Goal: Information Seeking & Learning: Learn about a topic

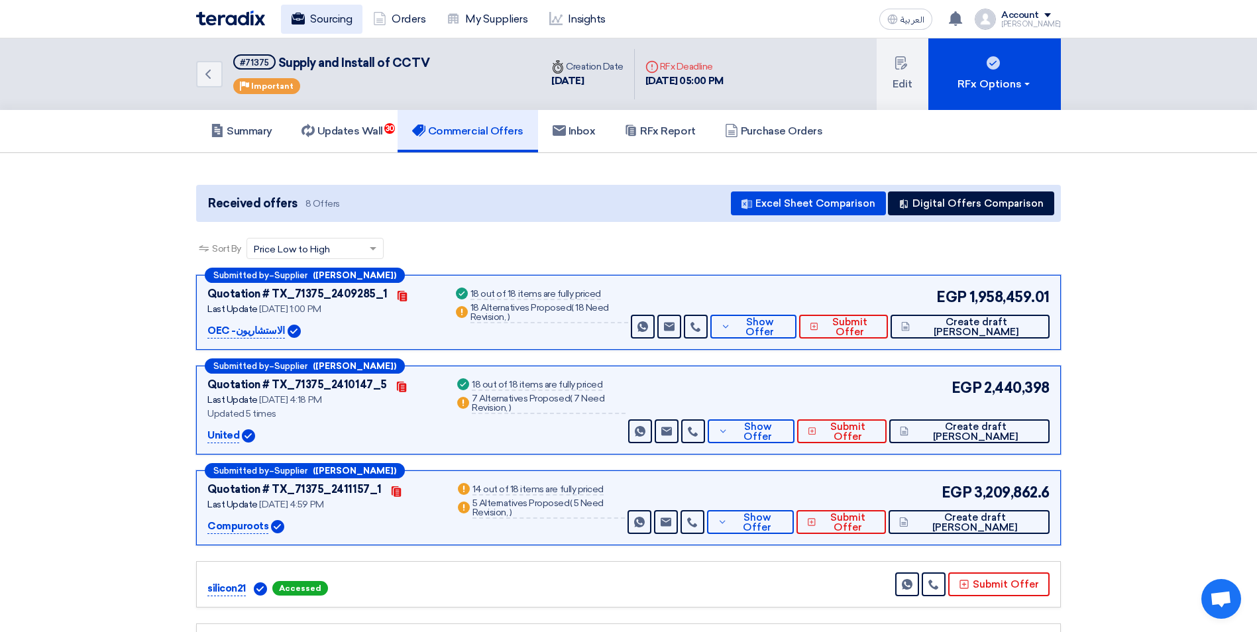
click at [330, 16] on link "Sourcing" at bounding box center [321, 19] width 81 height 29
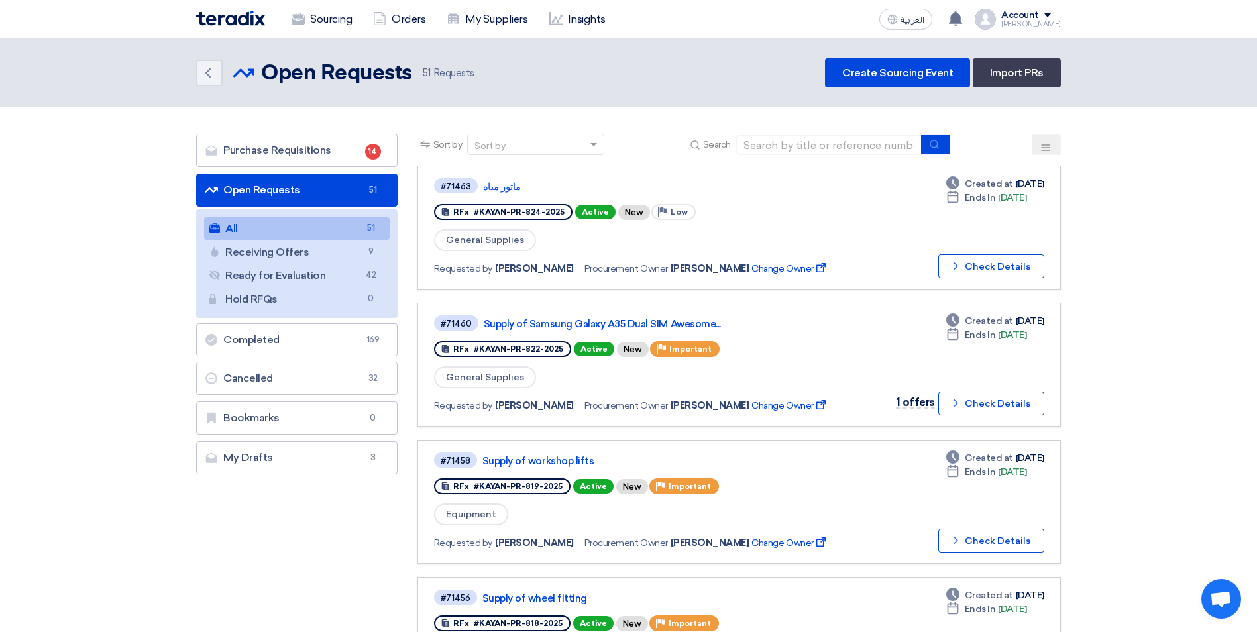
click at [1050, 138] on button at bounding box center [1045, 144] width 29 height 21
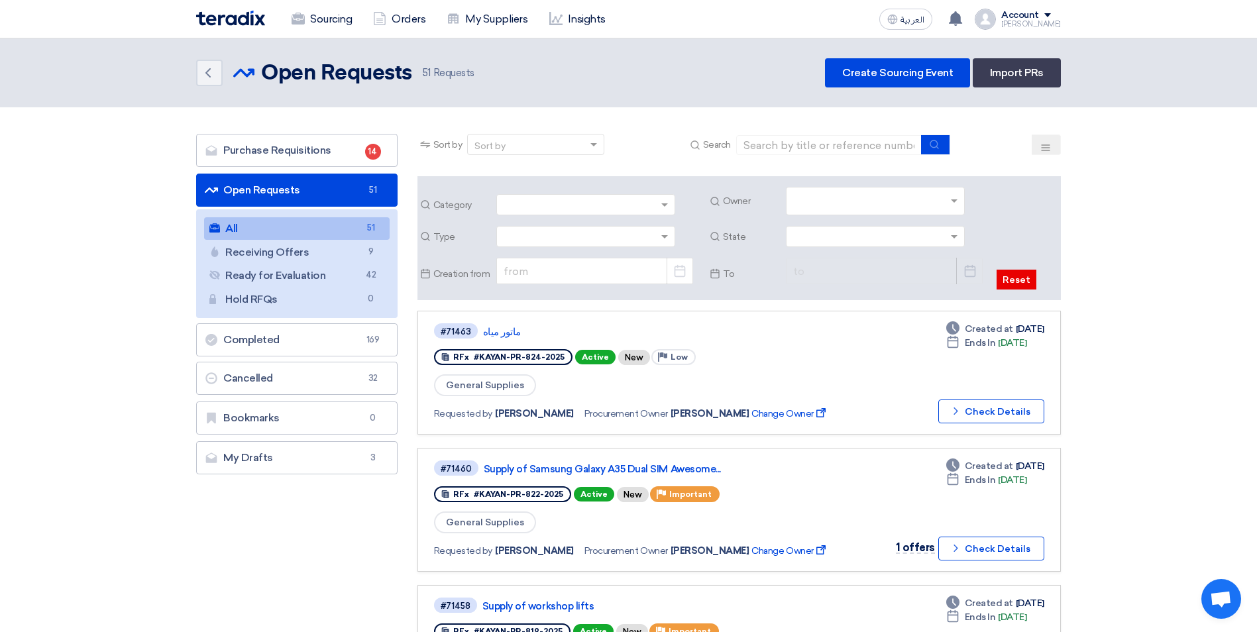
click at [951, 207] on input "text" at bounding box center [877, 202] width 168 height 22
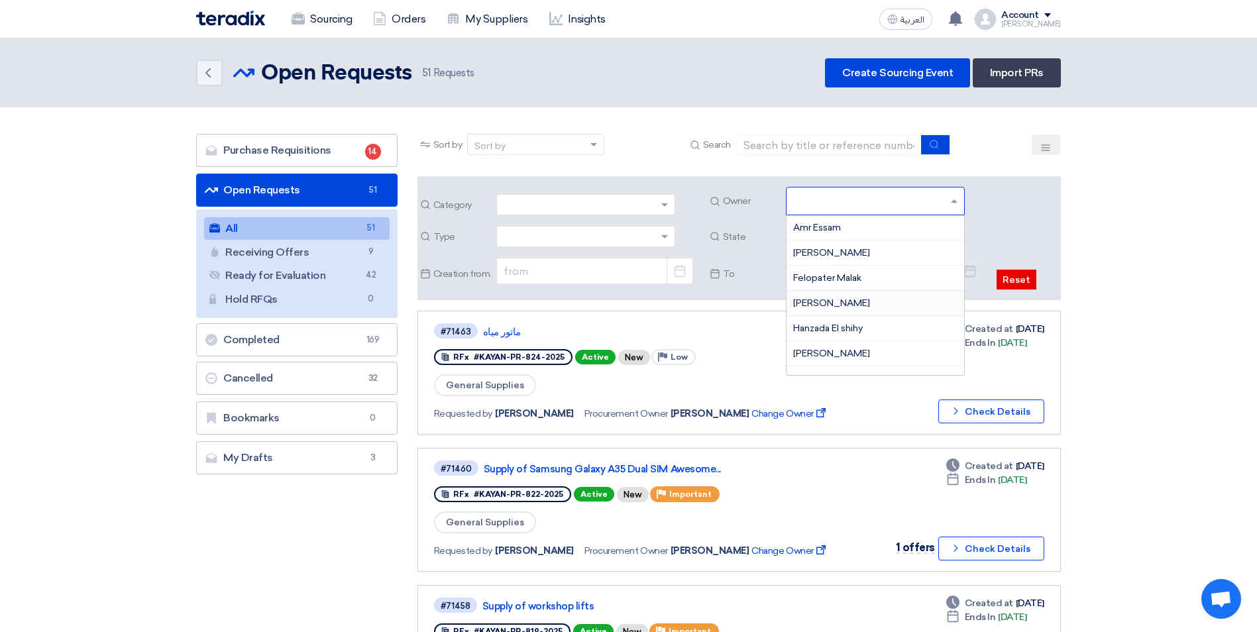
click at [857, 303] on div "George Azmy" at bounding box center [875, 303] width 178 height 25
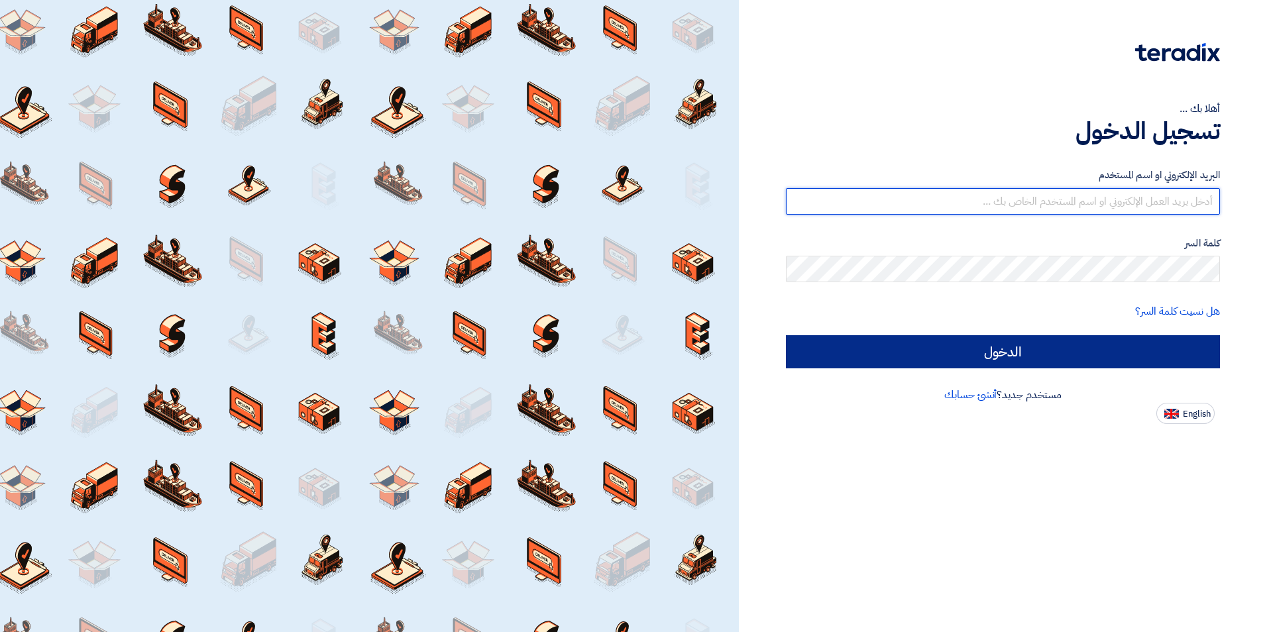
type input "mohamed.saudi@eaec.com.eg"
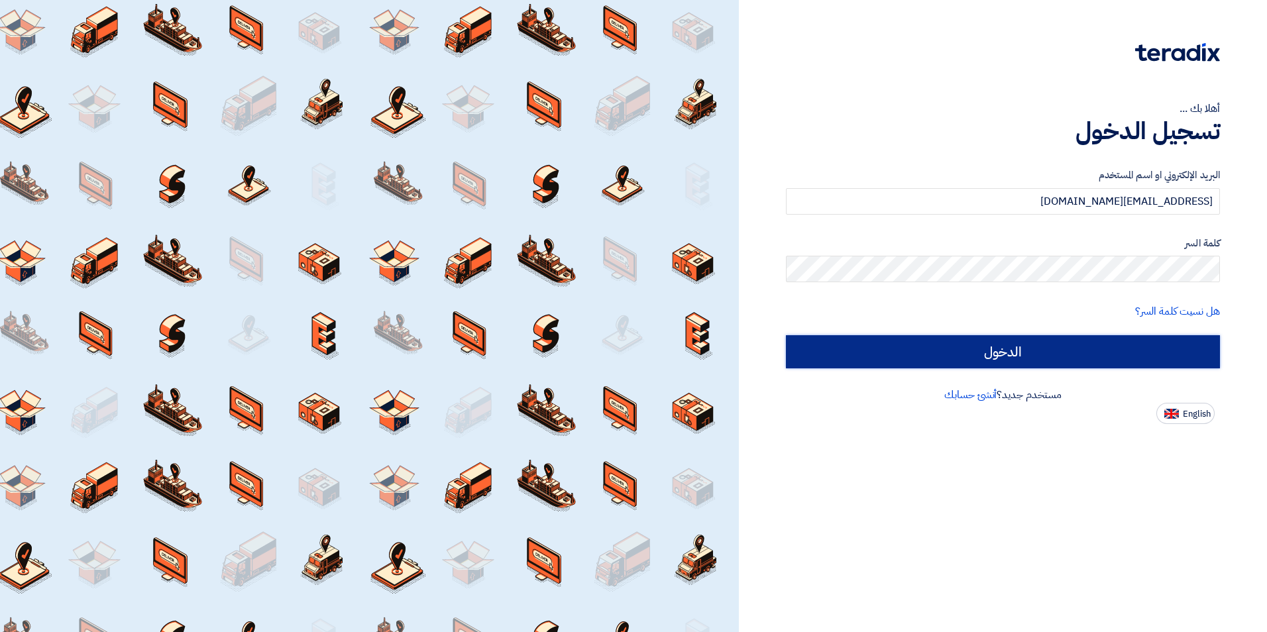
drag, startPoint x: 1009, startPoint y: 346, endPoint x: 1002, endPoint y: 348, distance: 6.9
click at [1009, 346] on input "الدخول" at bounding box center [1003, 351] width 434 height 33
type input "Sign in"
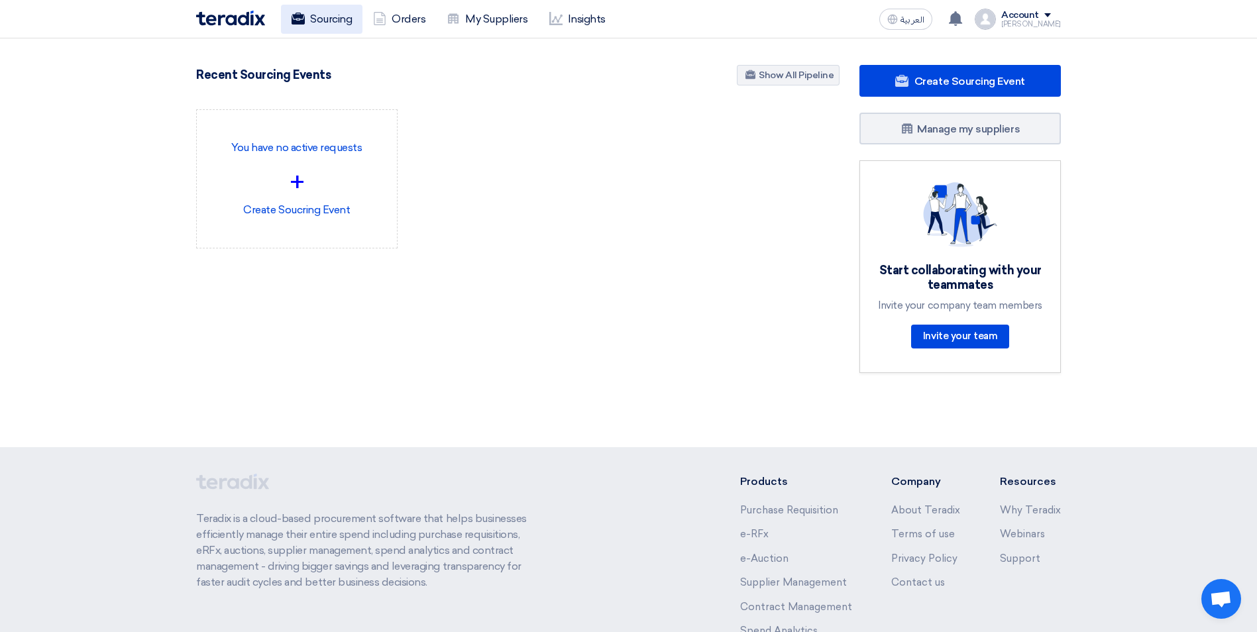
click at [324, 21] on link "Sourcing" at bounding box center [321, 19] width 81 height 29
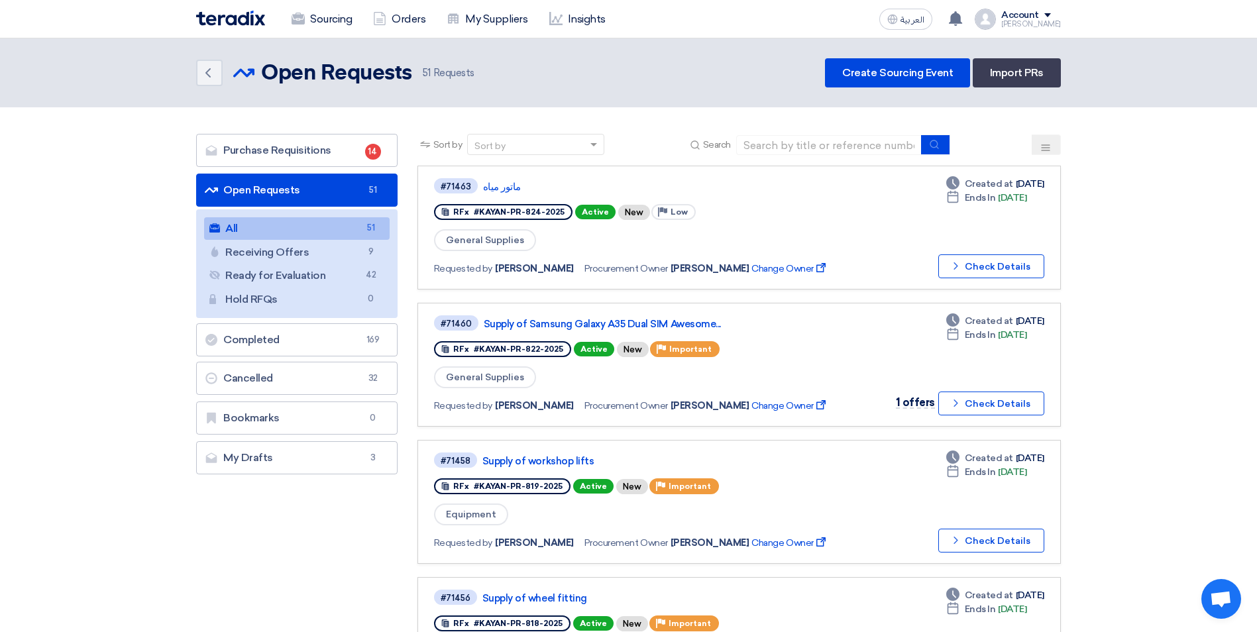
click at [1044, 149] on icon at bounding box center [1045, 147] width 11 height 11
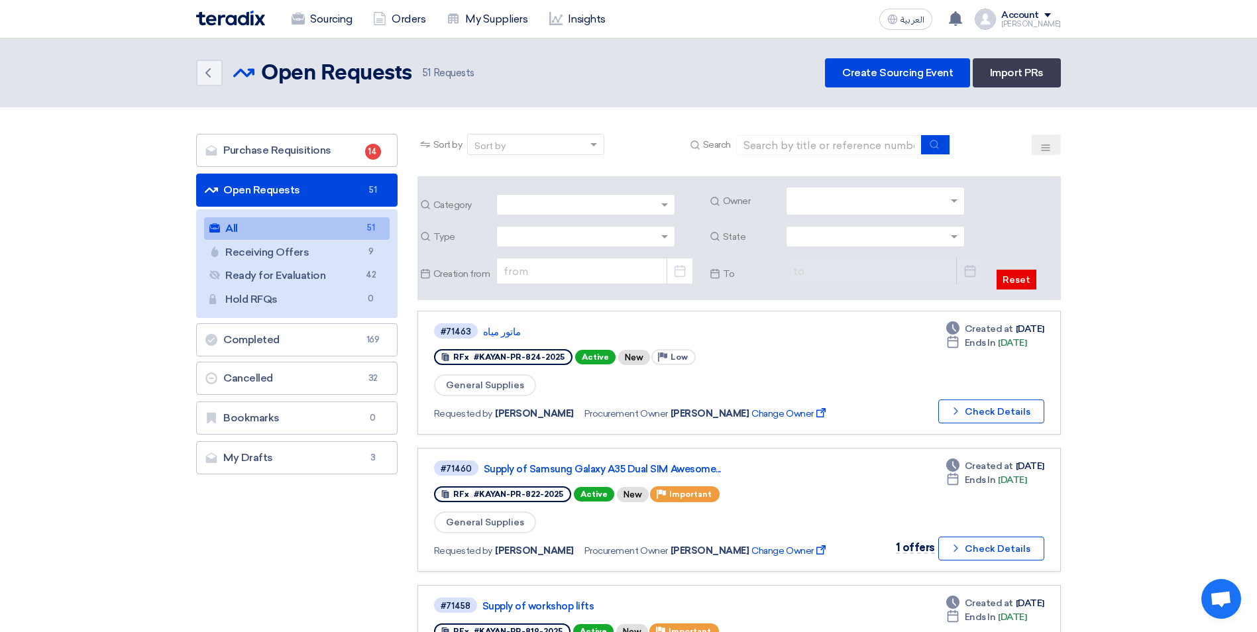
click at [953, 203] on input "text" at bounding box center [877, 202] width 168 height 22
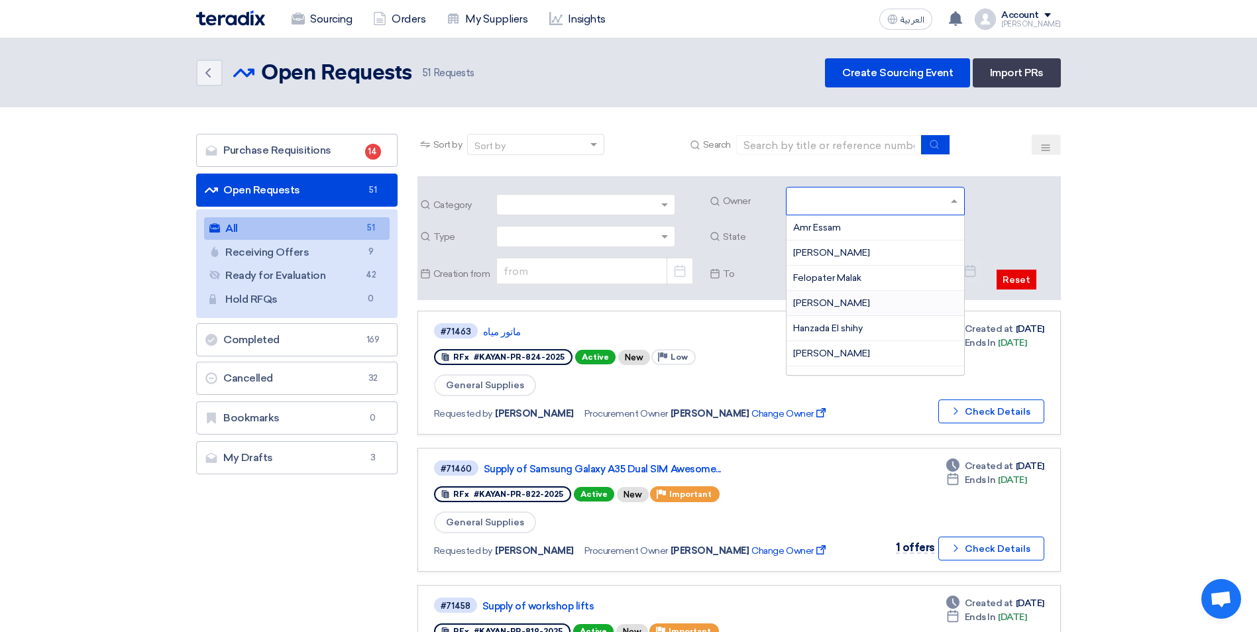
click at [814, 300] on span "George Azmy" at bounding box center [831, 302] width 77 height 11
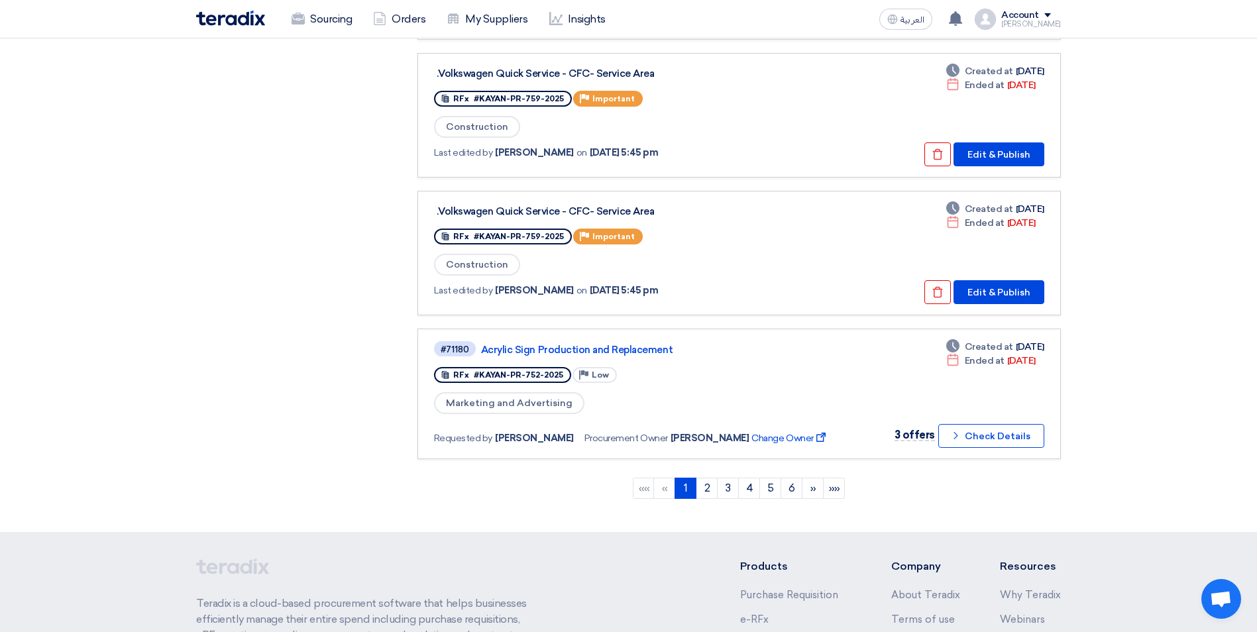
scroll to position [1259, 0]
click at [708, 490] on link "2" at bounding box center [707, 487] width 22 height 21
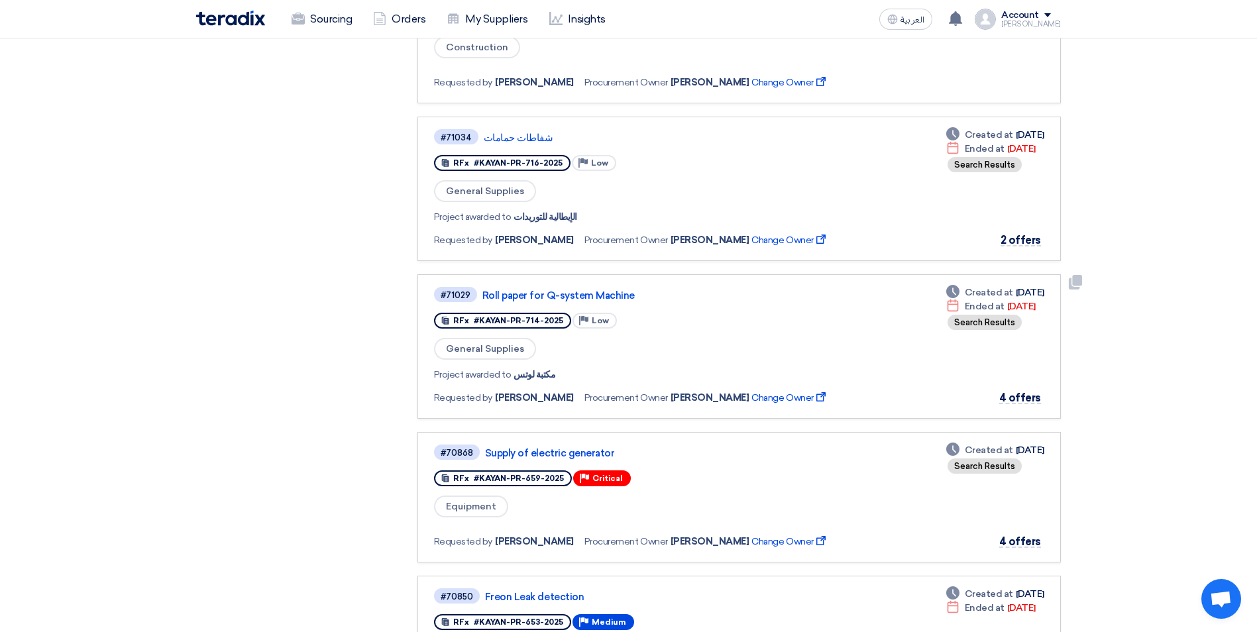
scroll to position [662, 0]
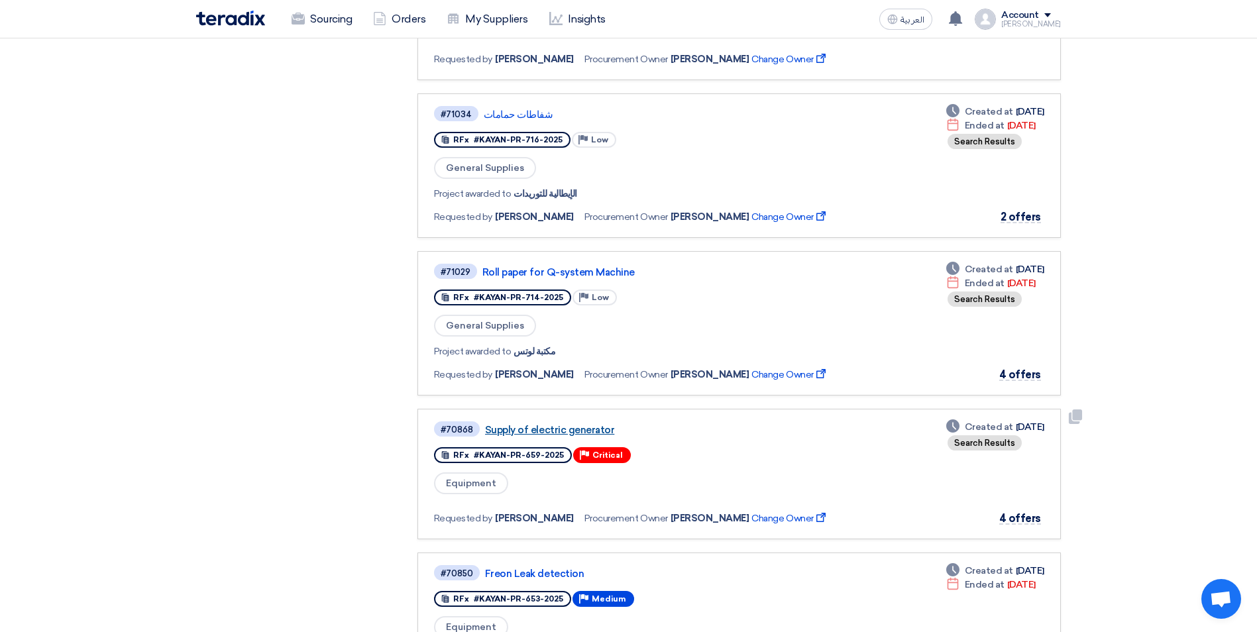
click at [574, 427] on link "Supply of electric generator" at bounding box center [650, 430] width 331 height 12
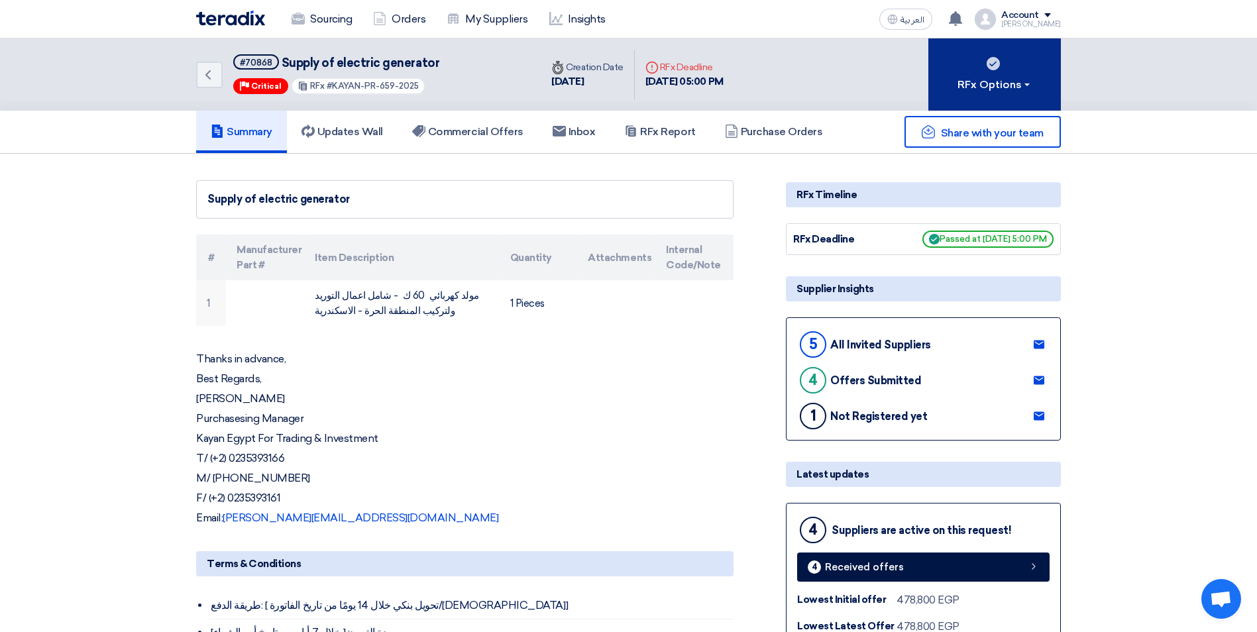
click at [1033, 80] on button "RFx Options" at bounding box center [994, 74] width 132 height 72
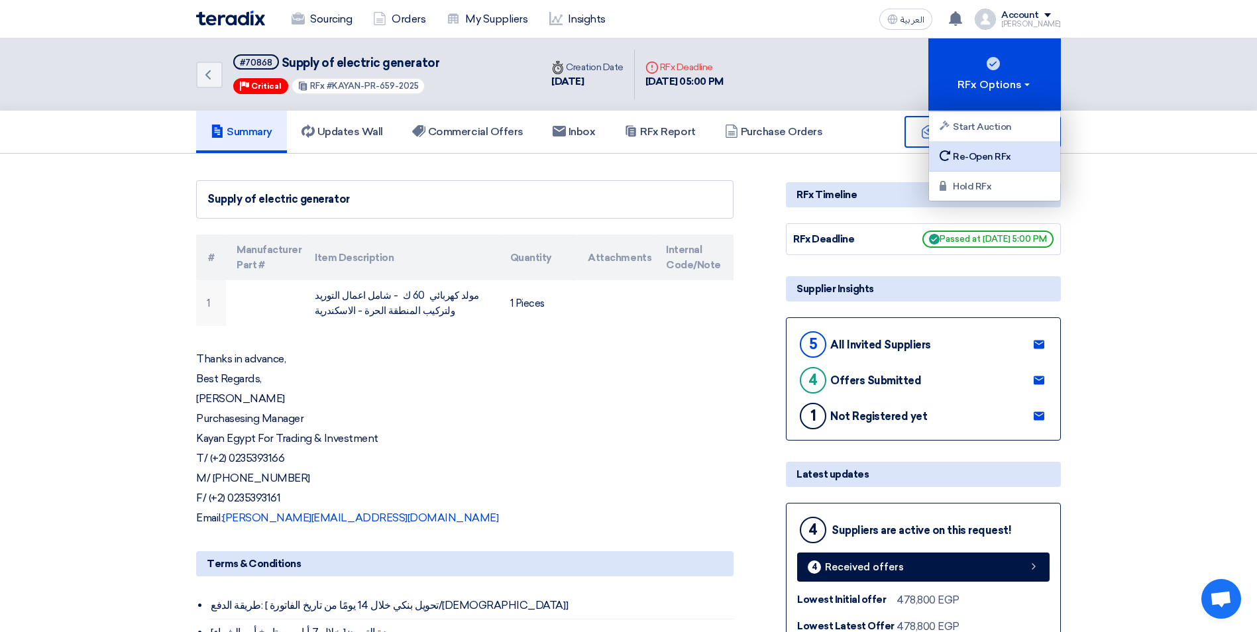
click at [996, 153] on div "Re-Open RFx" at bounding box center [994, 156] width 115 height 16
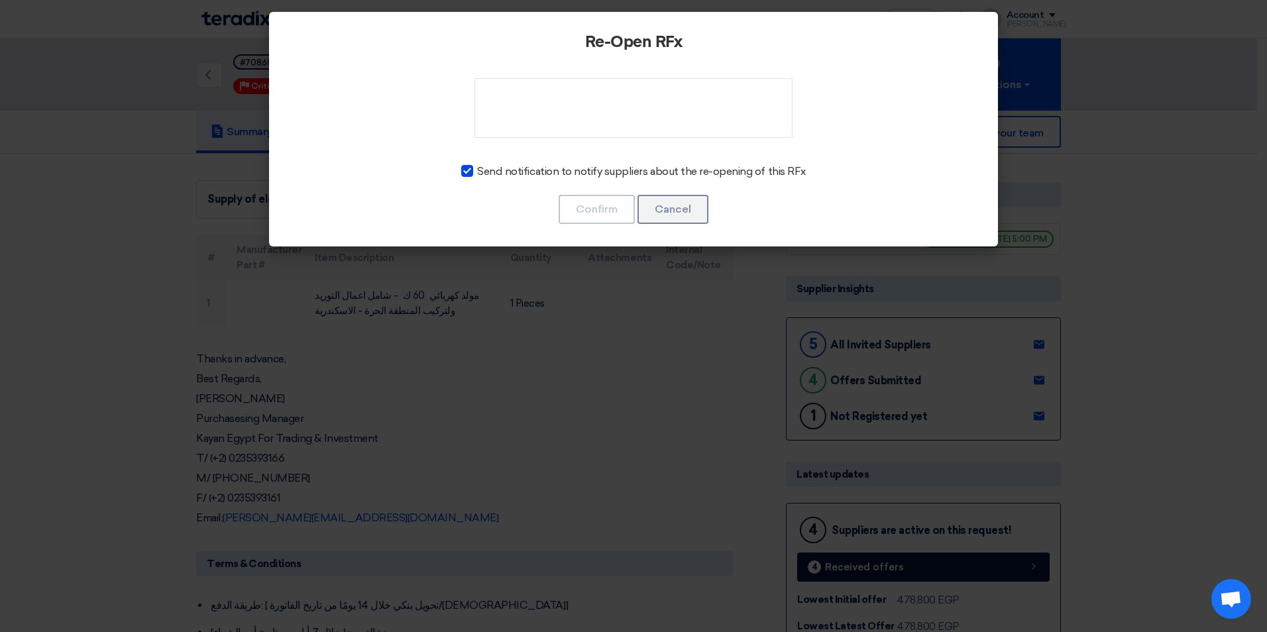
click at [594, 172] on span "Send notification to notify suppliers about the re-opening of this RFx" at bounding box center [641, 172] width 328 height 16
click at [486, 172] on input "Send notification to notify suppliers about the re-opening of this RFx" at bounding box center [481, 168] width 9 height 9
checkbox input "false"
click at [562, 106] on textarea at bounding box center [633, 108] width 318 height 60
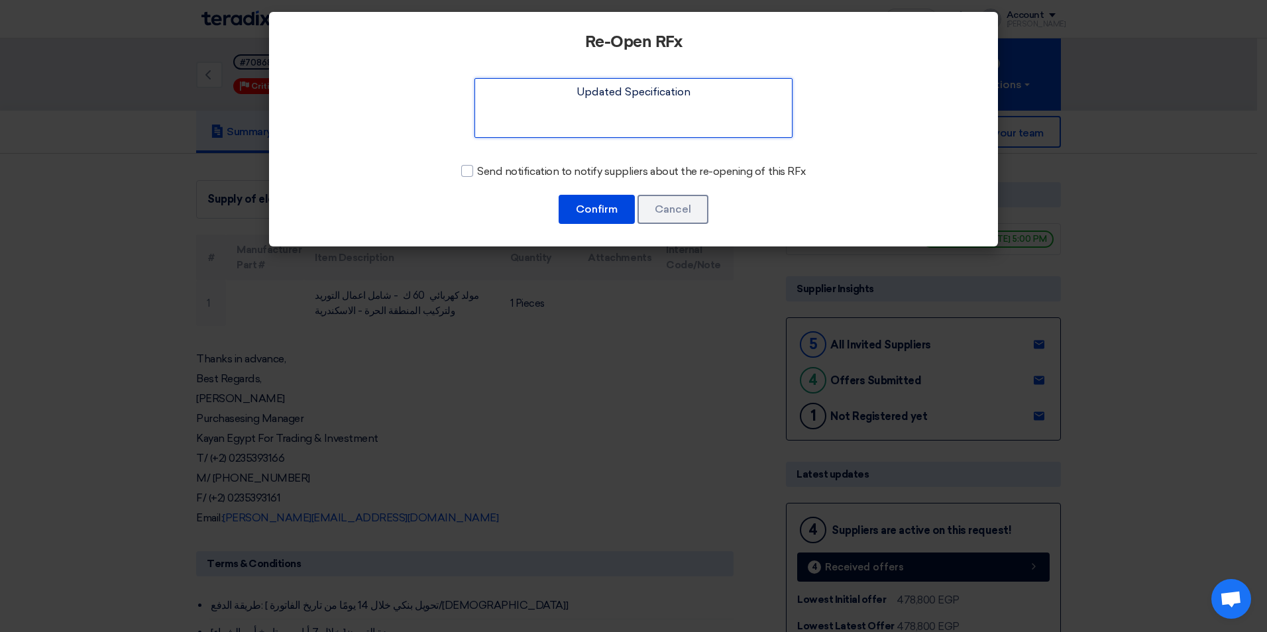
click at [608, 92] on textarea at bounding box center [633, 108] width 318 height 60
type textarea "Updated Specification"
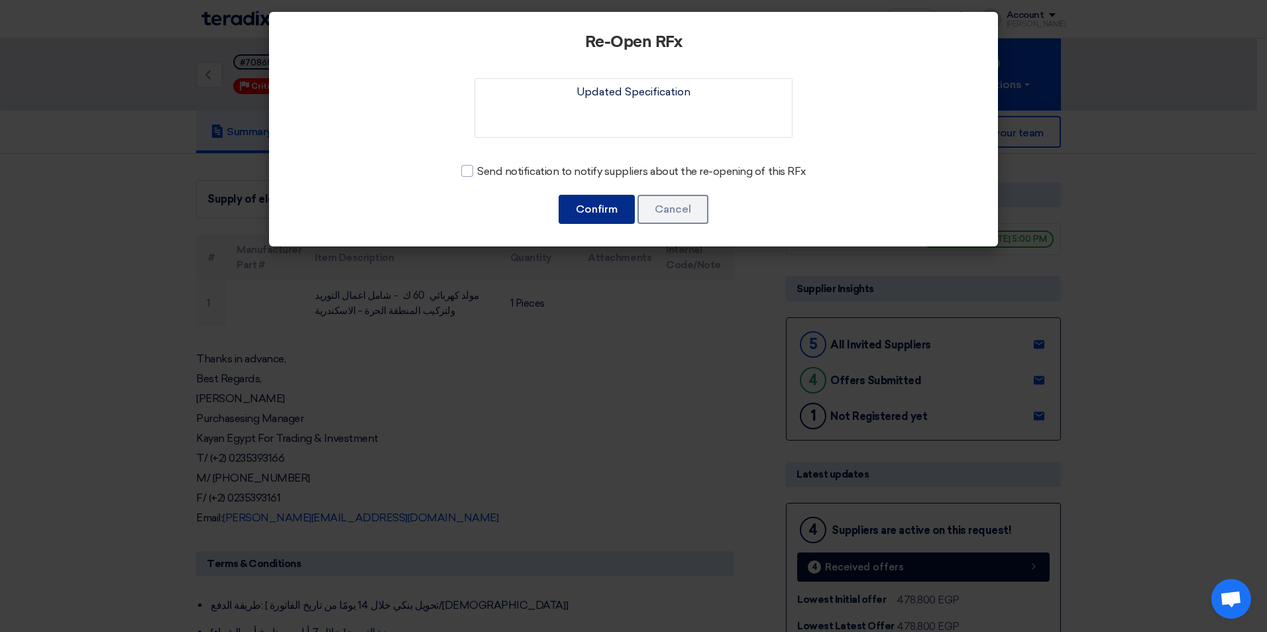
click at [599, 207] on button "Confirm" at bounding box center [596, 209] width 76 height 29
checkbox input "true"
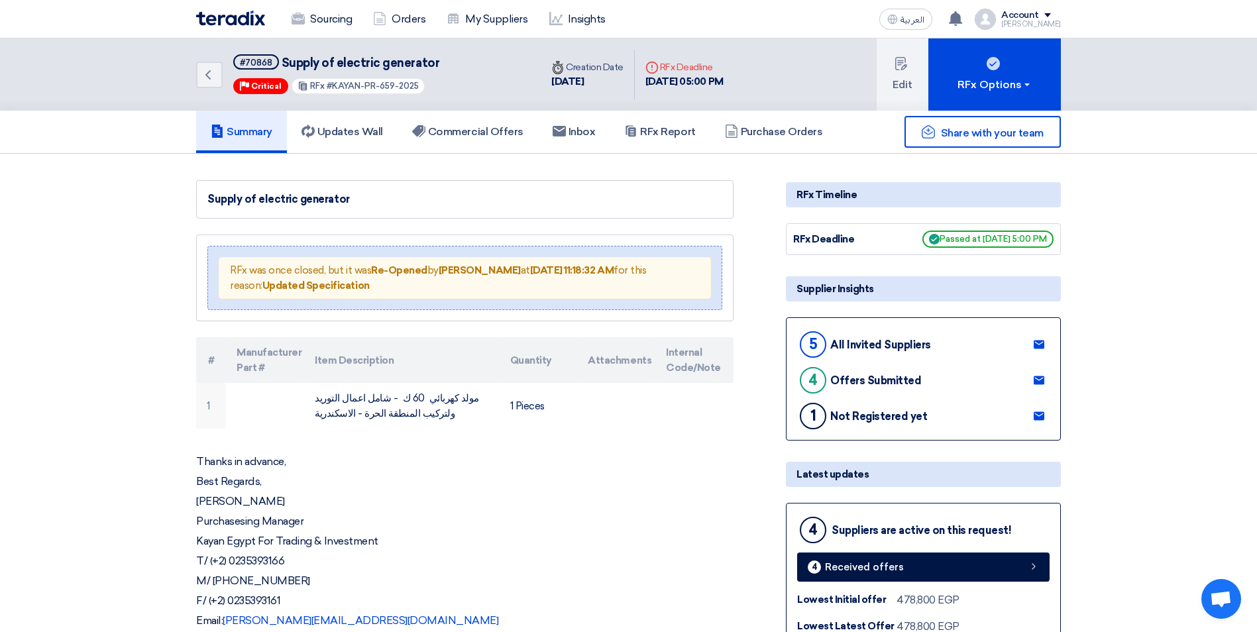
click at [898, 73] on button "Edit" at bounding box center [902, 74] width 52 height 72
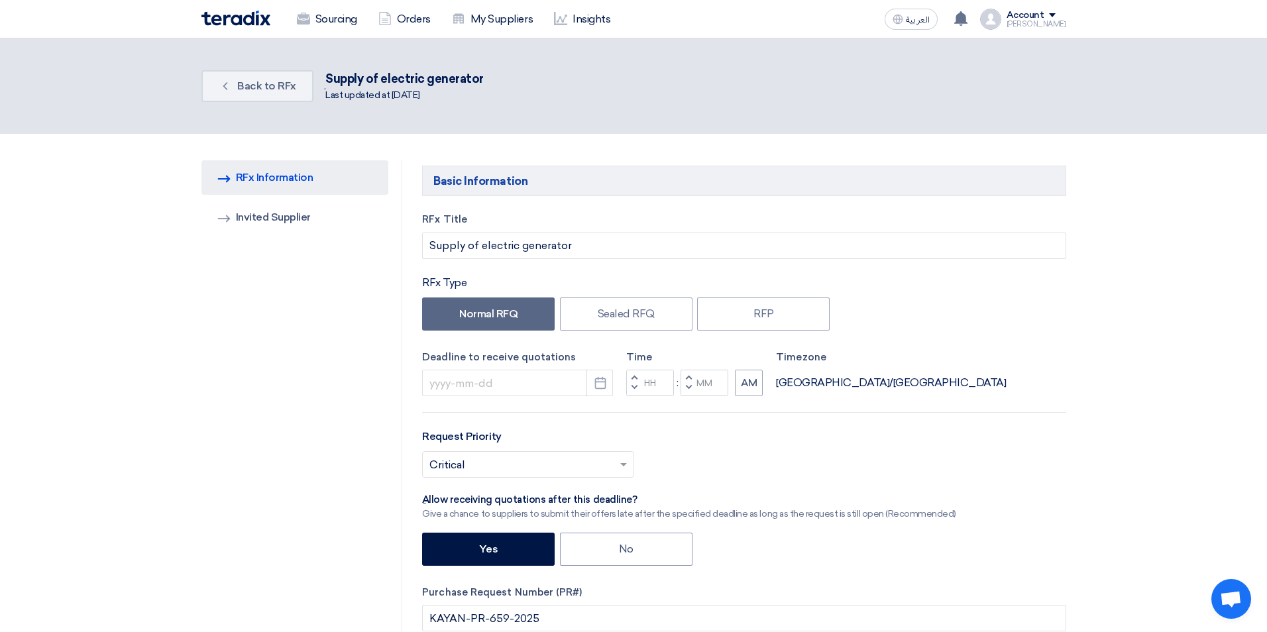
type input "8/5/2025"
type input "05"
type input "00"
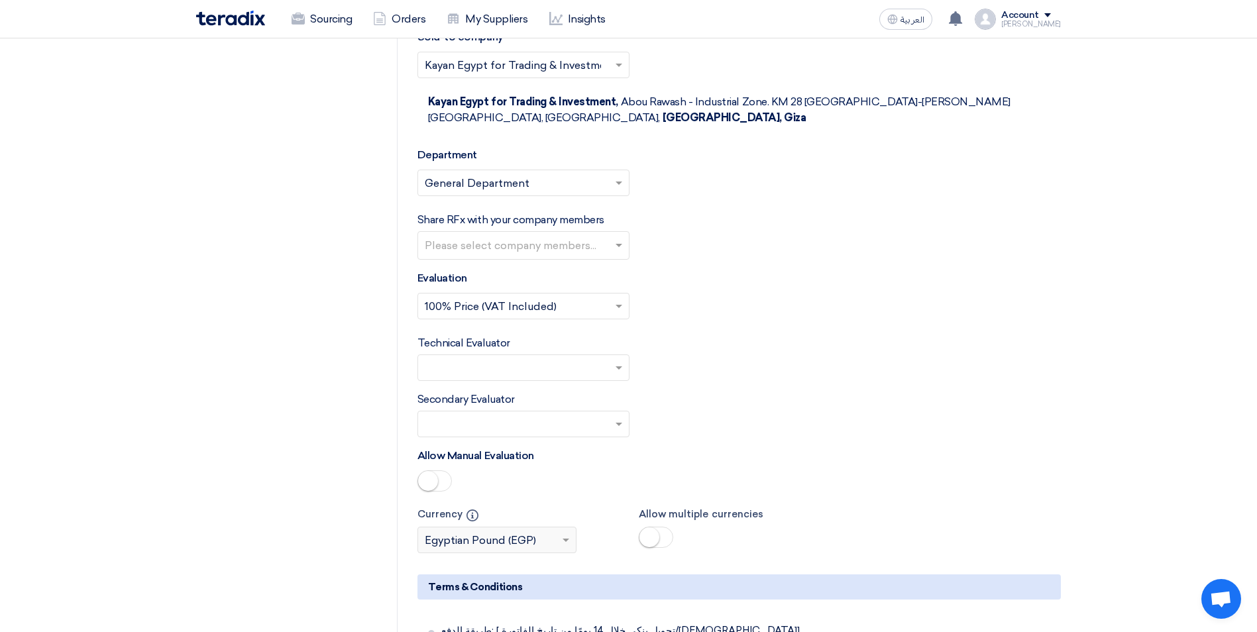
scroll to position [1524, 0]
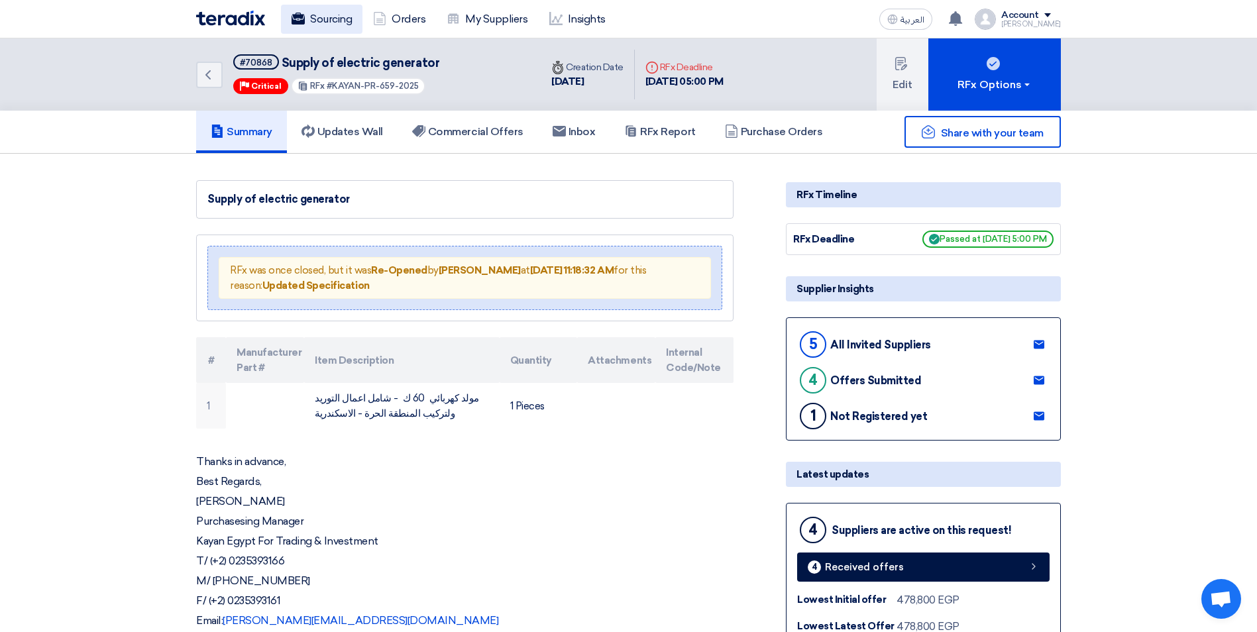
click at [326, 14] on link "Sourcing" at bounding box center [321, 19] width 81 height 29
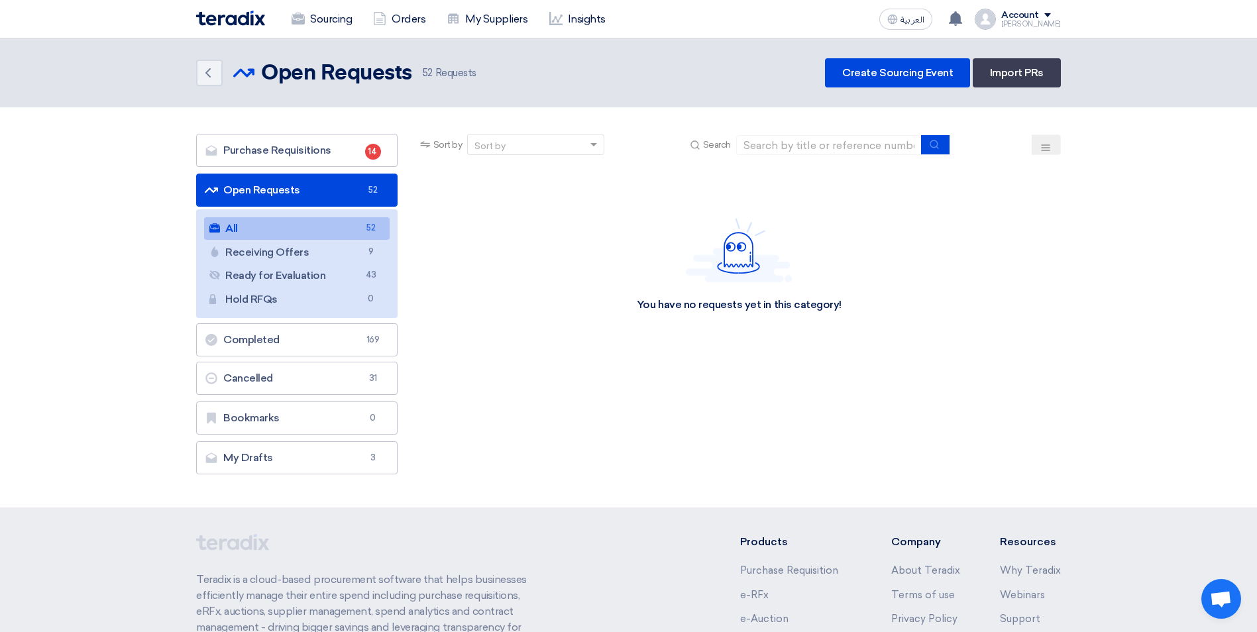
click at [349, 219] on link "All All 52" at bounding box center [296, 228] width 185 height 23
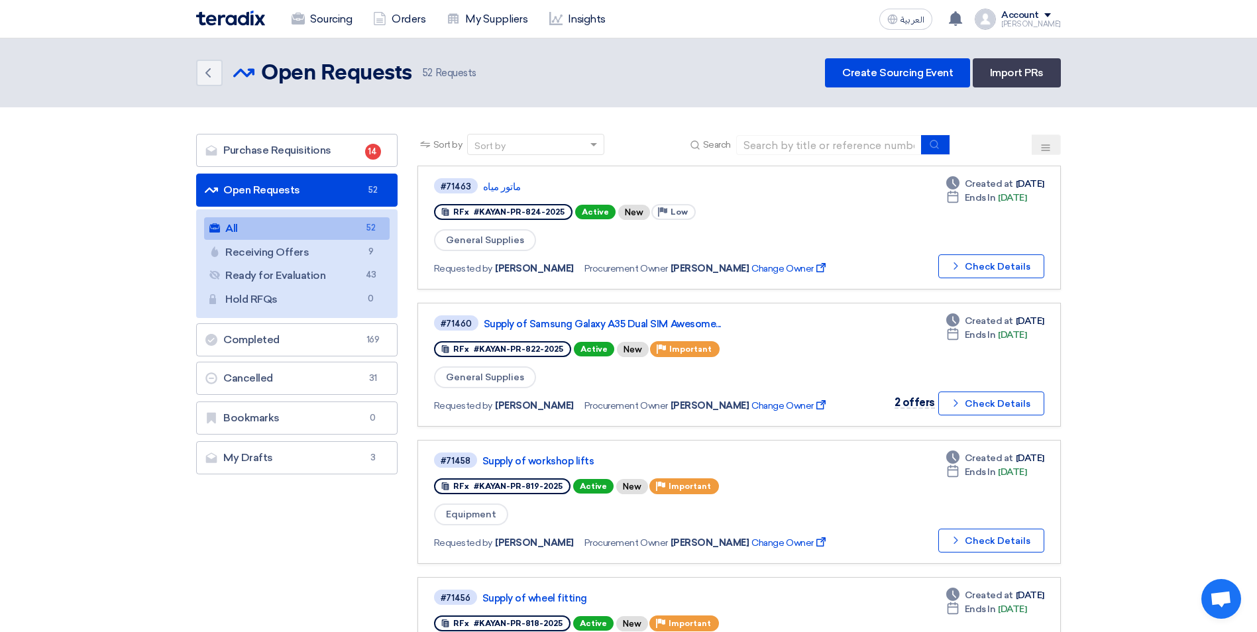
click at [1045, 140] on button at bounding box center [1045, 144] width 29 height 21
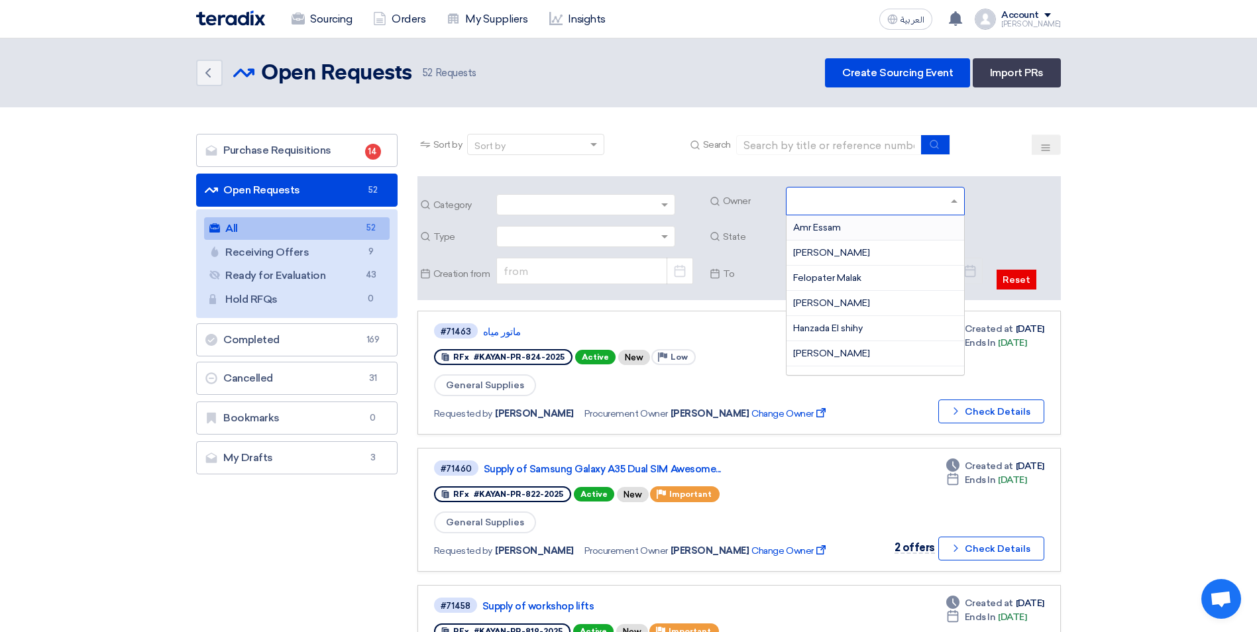
click at [951, 207] on input "text" at bounding box center [877, 202] width 168 height 22
click at [831, 255] on span "Fady Mahmoud" at bounding box center [831, 252] width 77 height 11
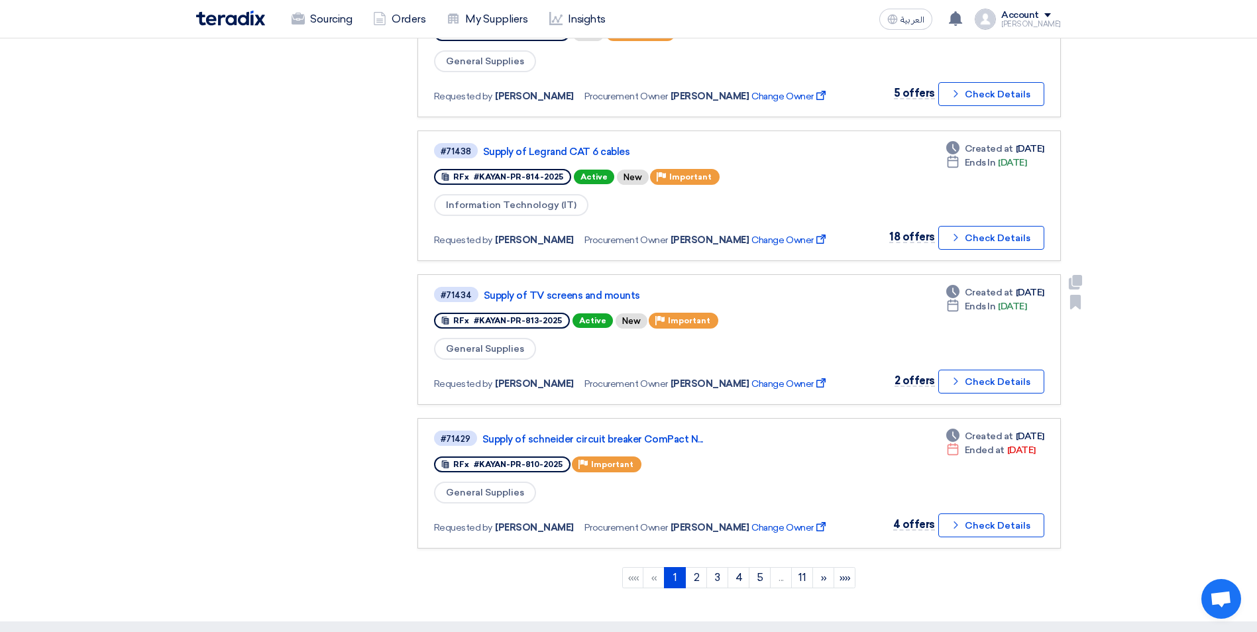
scroll to position [1192, 0]
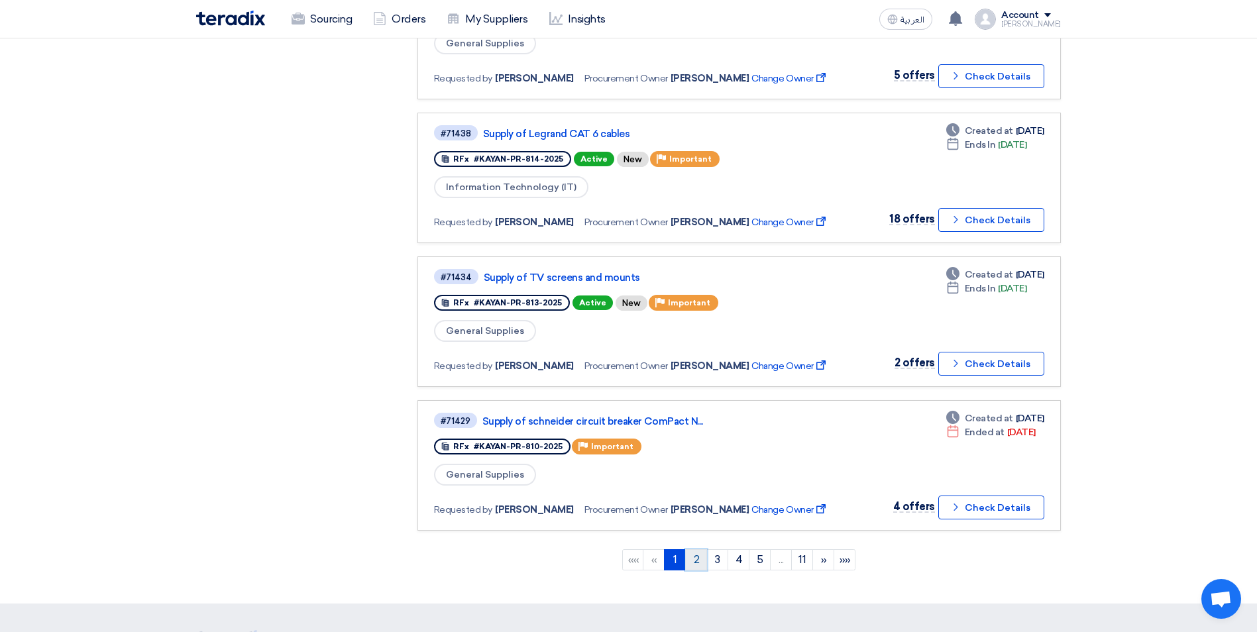
click at [701, 556] on link "2" at bounding box center [696, 559] width 22 height 21
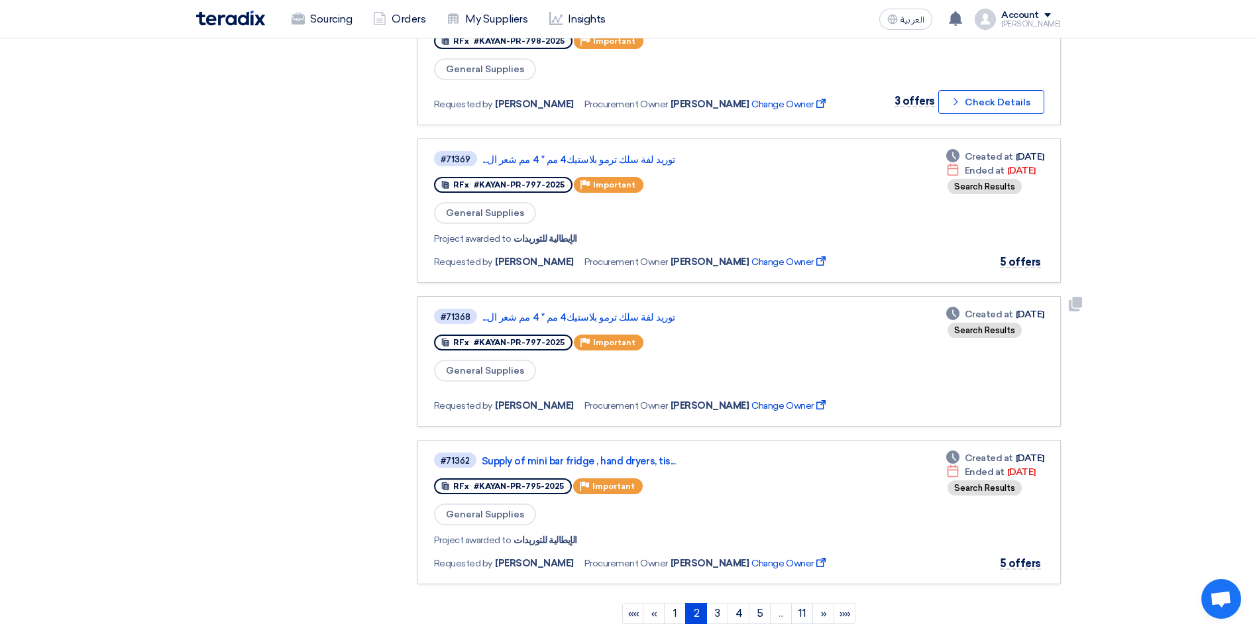
scroll to position [1259, 0]
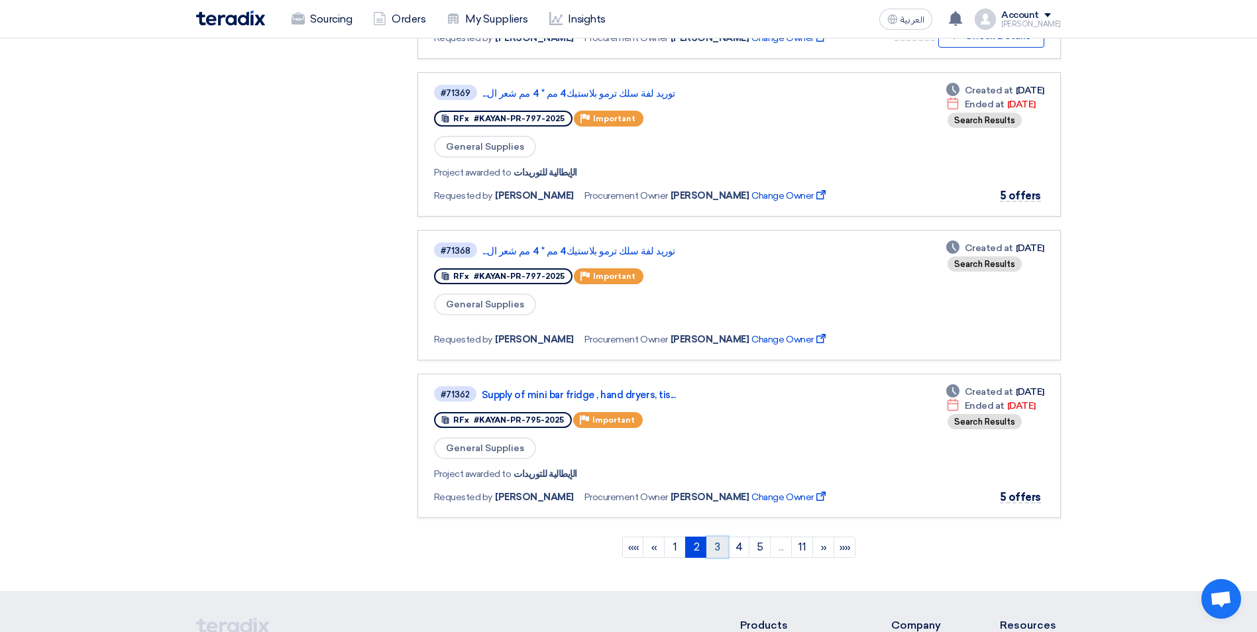
click at [718, 550] on link "3" at bounding box center [717, 547] width 22 height 21
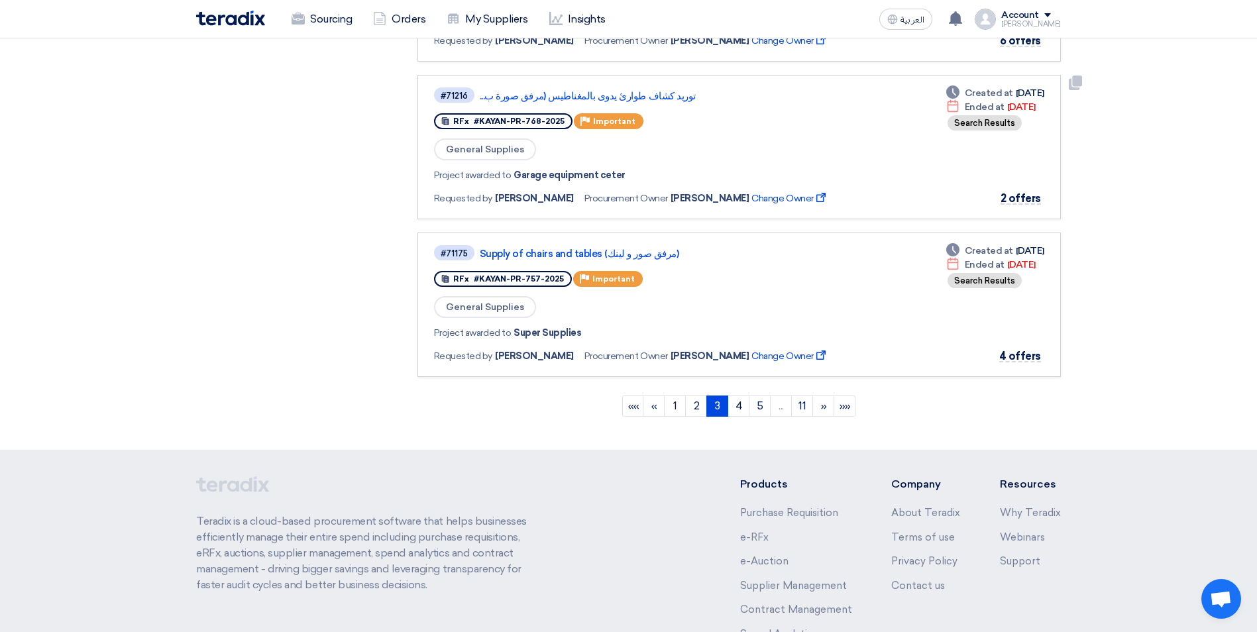
scroll to position [1457, 0]
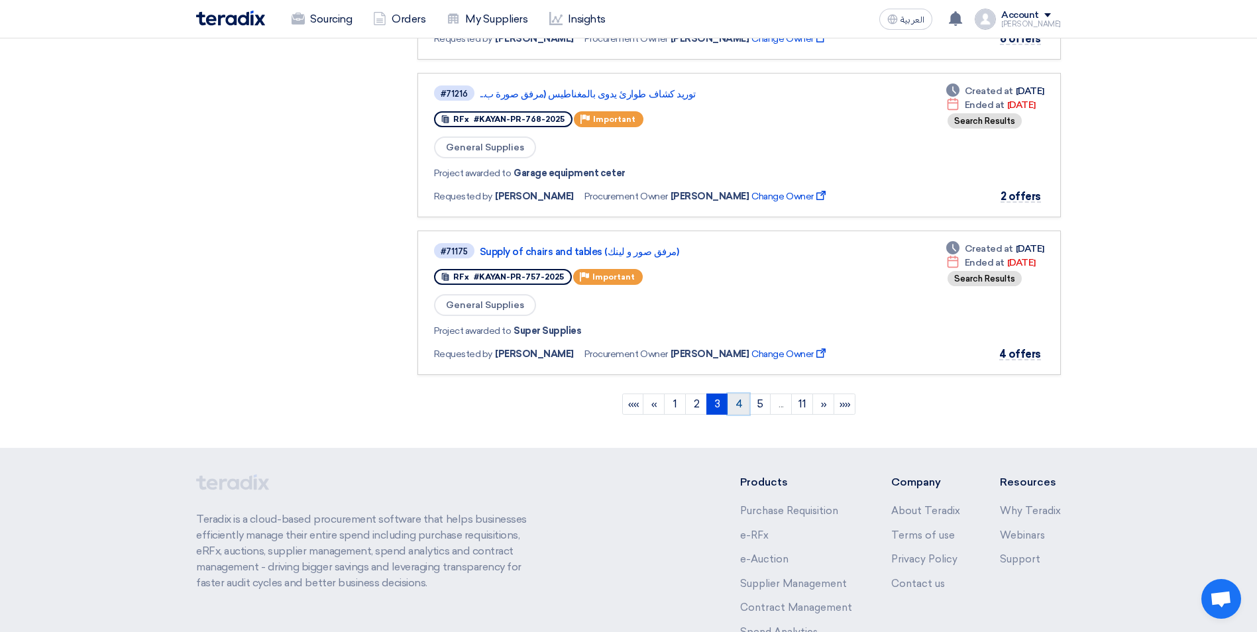
click at [738, 403] on link "4" at bounding box center [738, 403] width 22 height 21
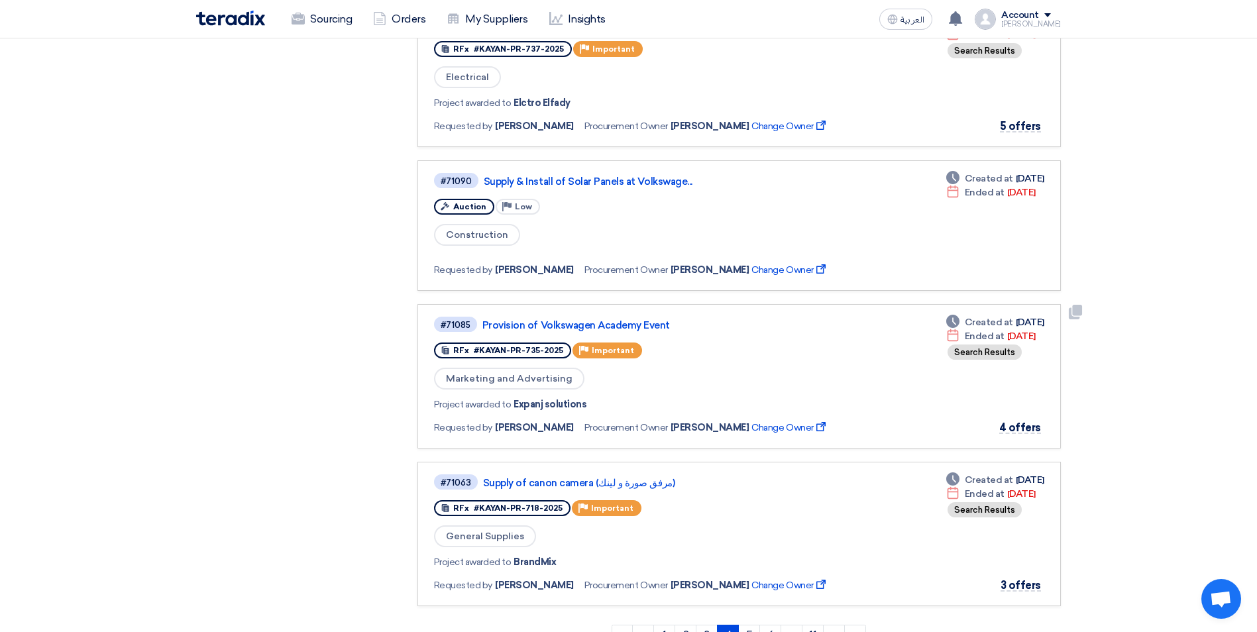
scroll to position [1325, 0]
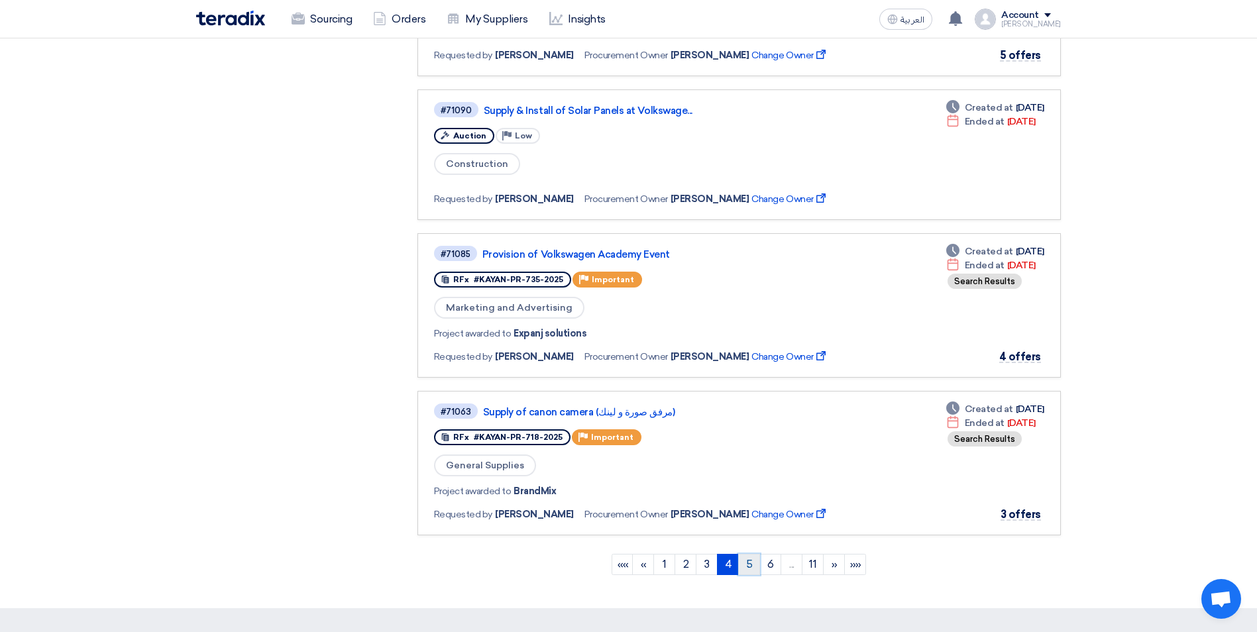
click at [751, 560] on link "5" at bounding box center [749, 564] width 22 height 21
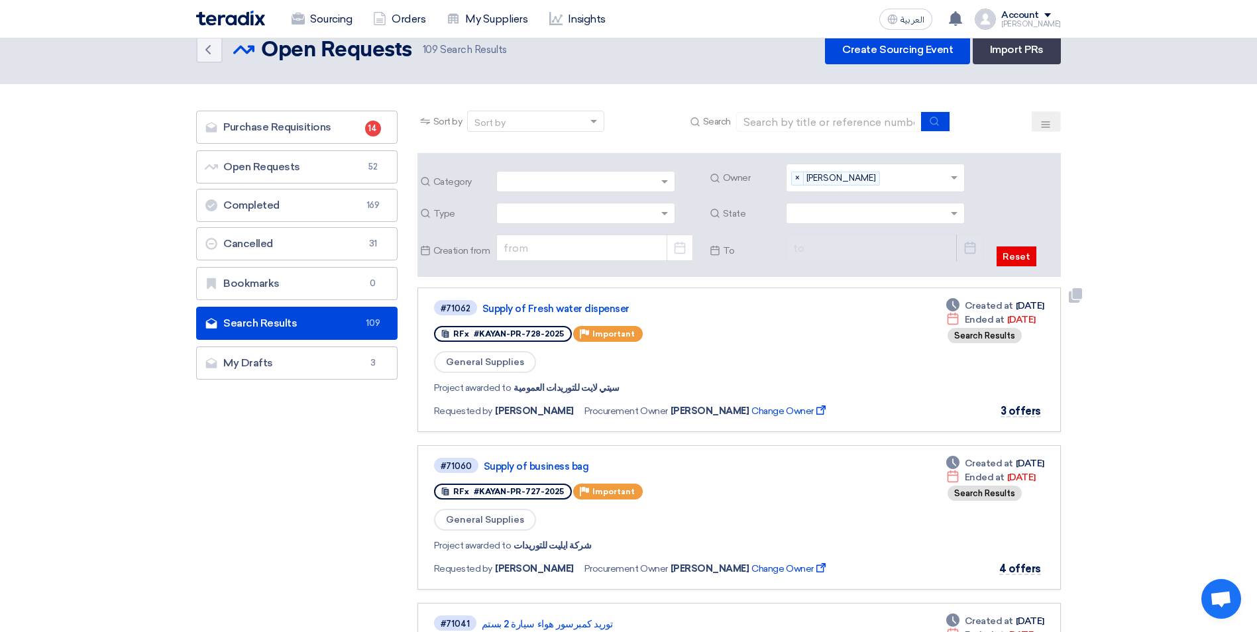
scroll to position [0, 0]
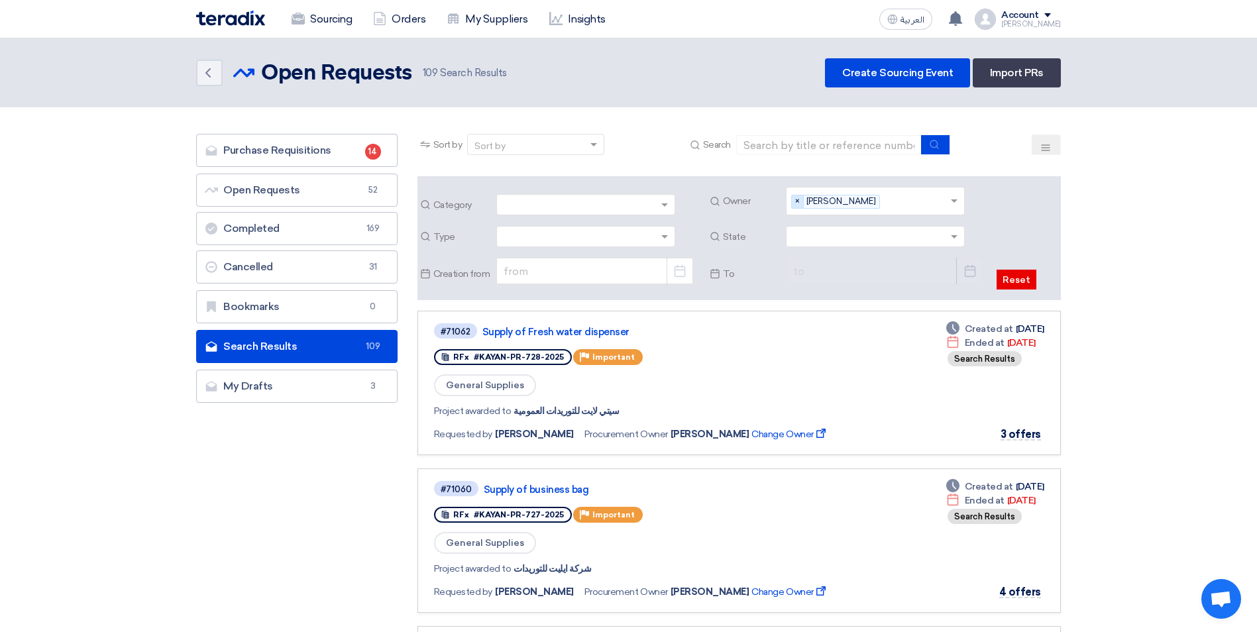
click at [802, 197] on span "×" at bounding box center [798, 201] width 12 height 13
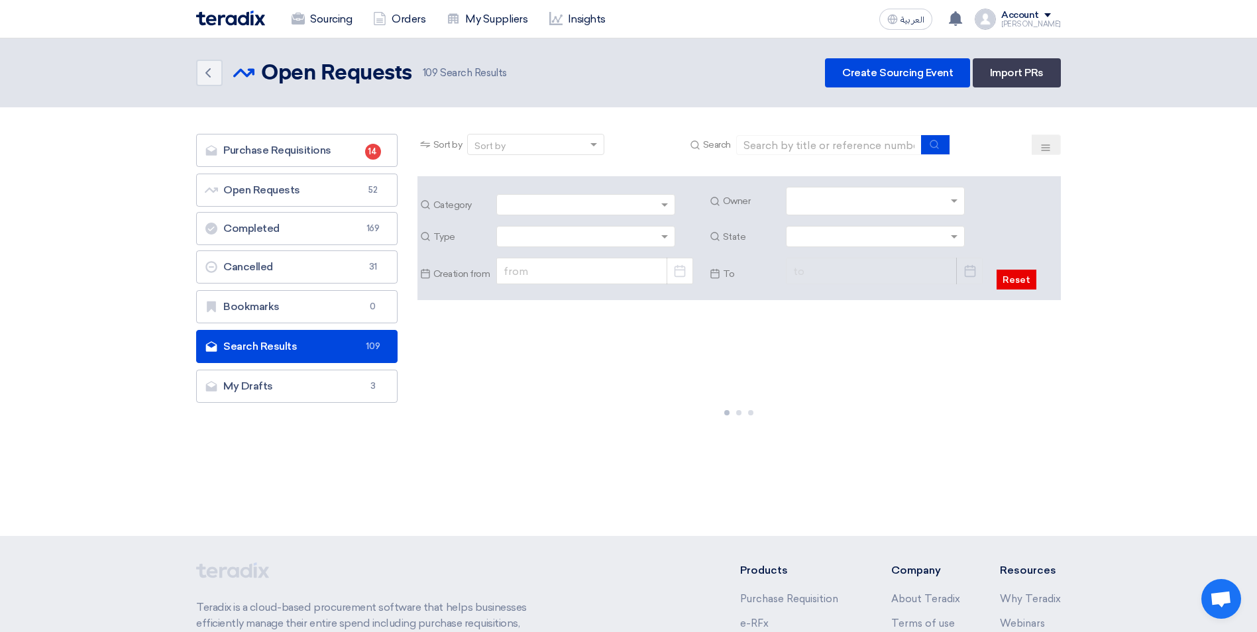
click at [952, 199] on input "text" at bounding box center [877, 202] width 168 height 22
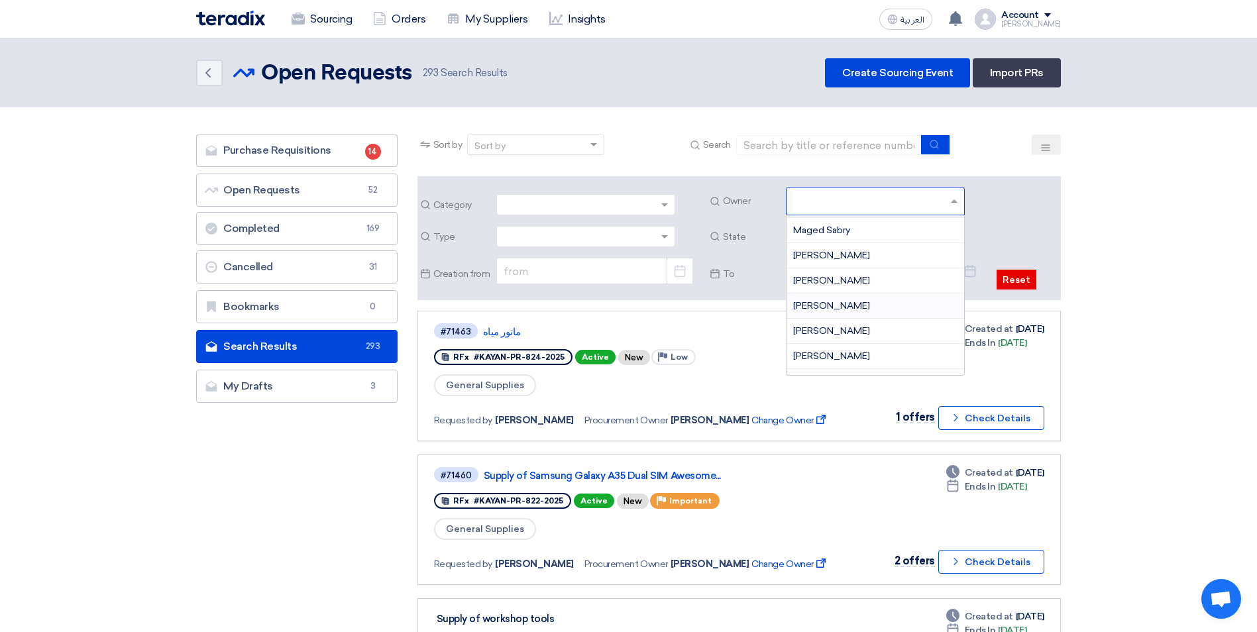
scroll to position [132, 0]
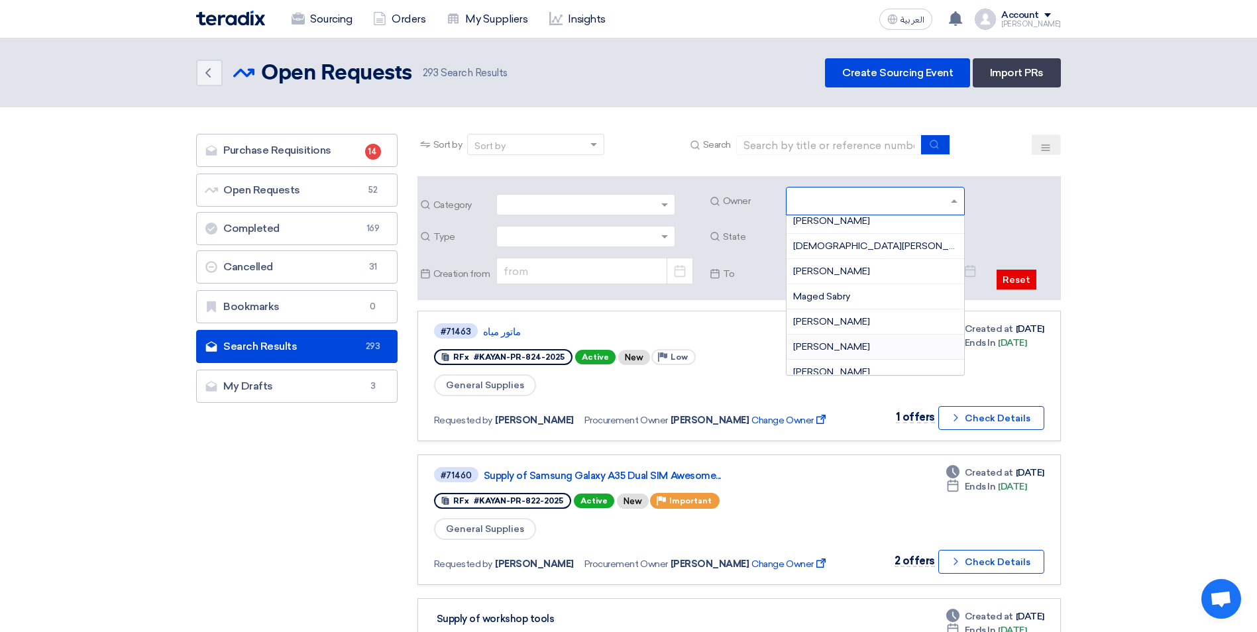
click at [845, 340] on div "Mohamed Saudi" at bounding box center [875, 347] width 178 height 25
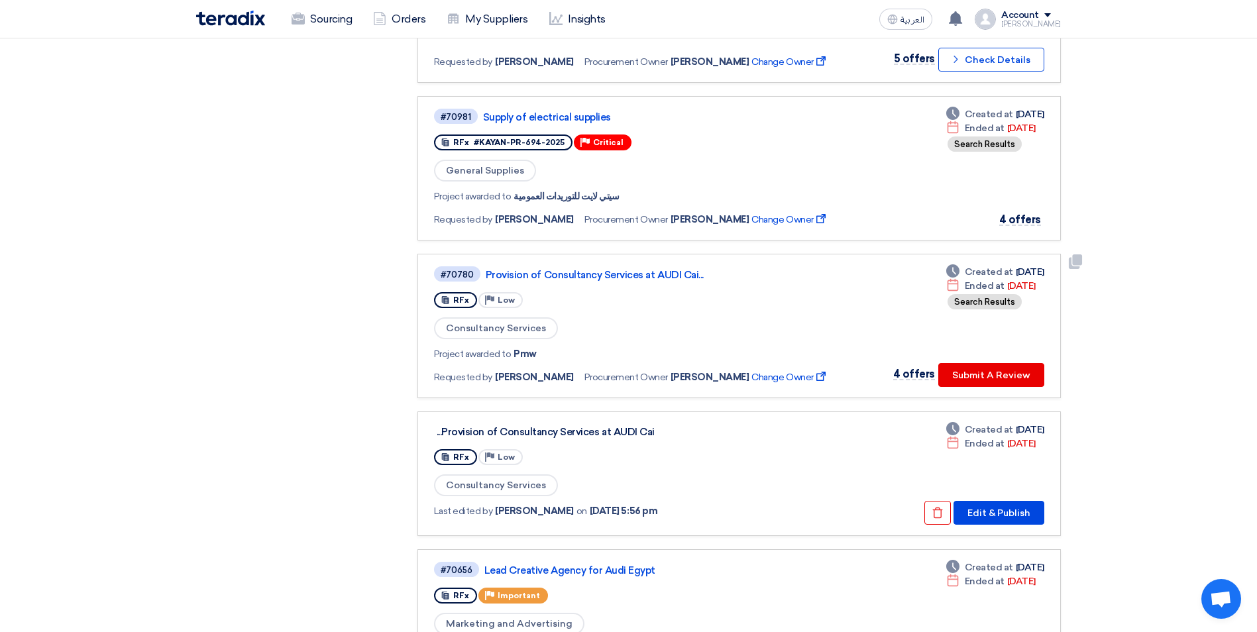
scroll to position [994, 0]
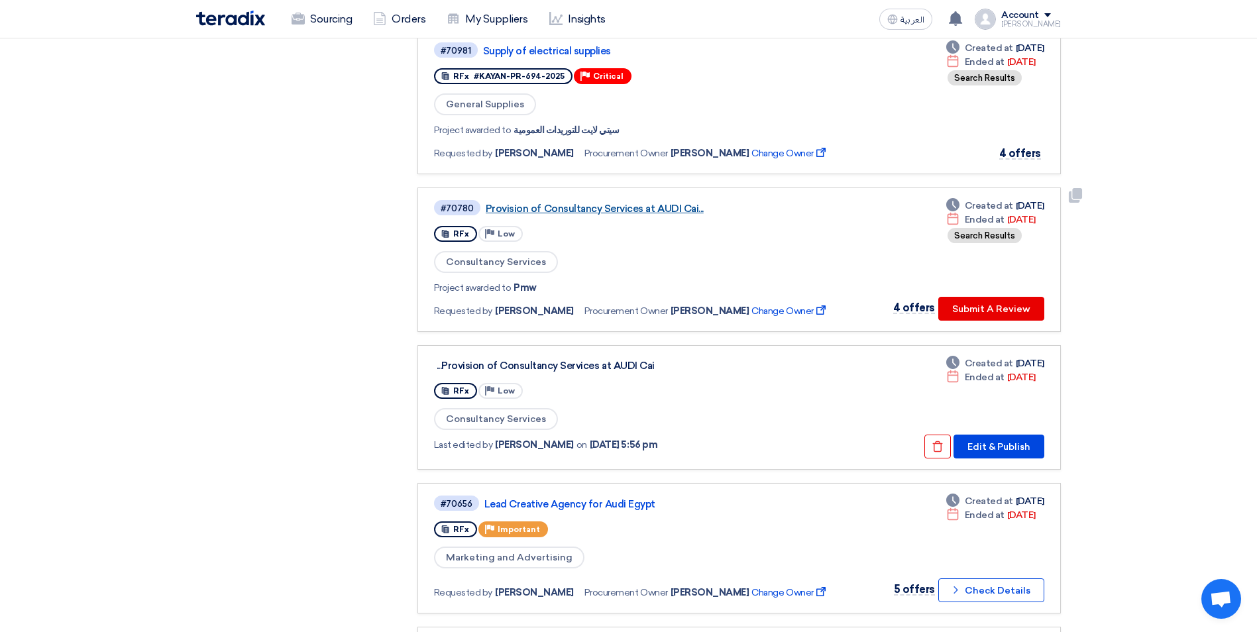
click at [649, 212] on link "Provision of Consultancy Services at AUDI Cai..." at bounding box center [651, 209] width 331 height 12
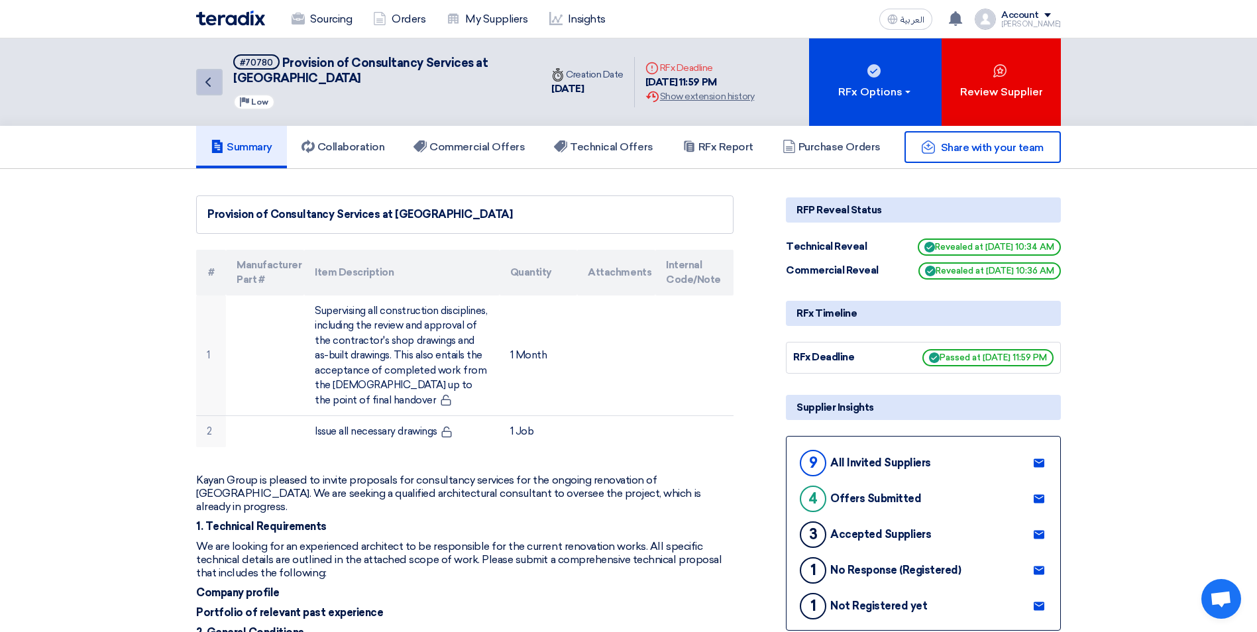
click at [216, 78] on link "Back" at bounding box center [209, 82] width 26 height 26
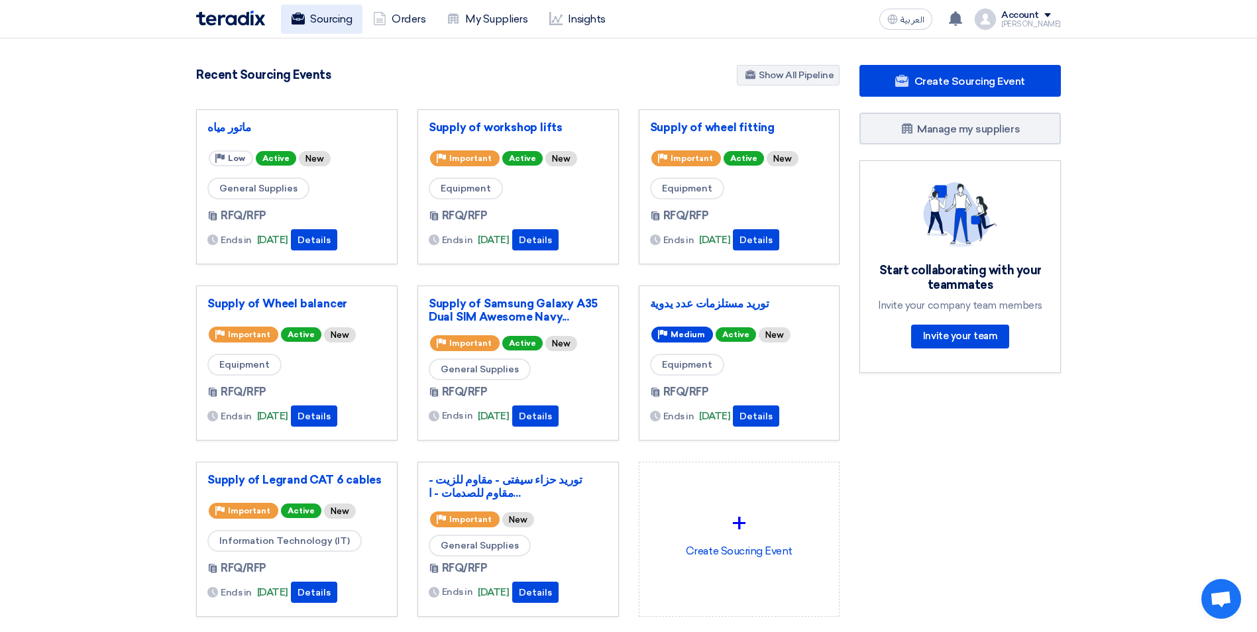
click at [335, 17] on link "Sourcing" at bounding box center [321, 19] width 81 height 29
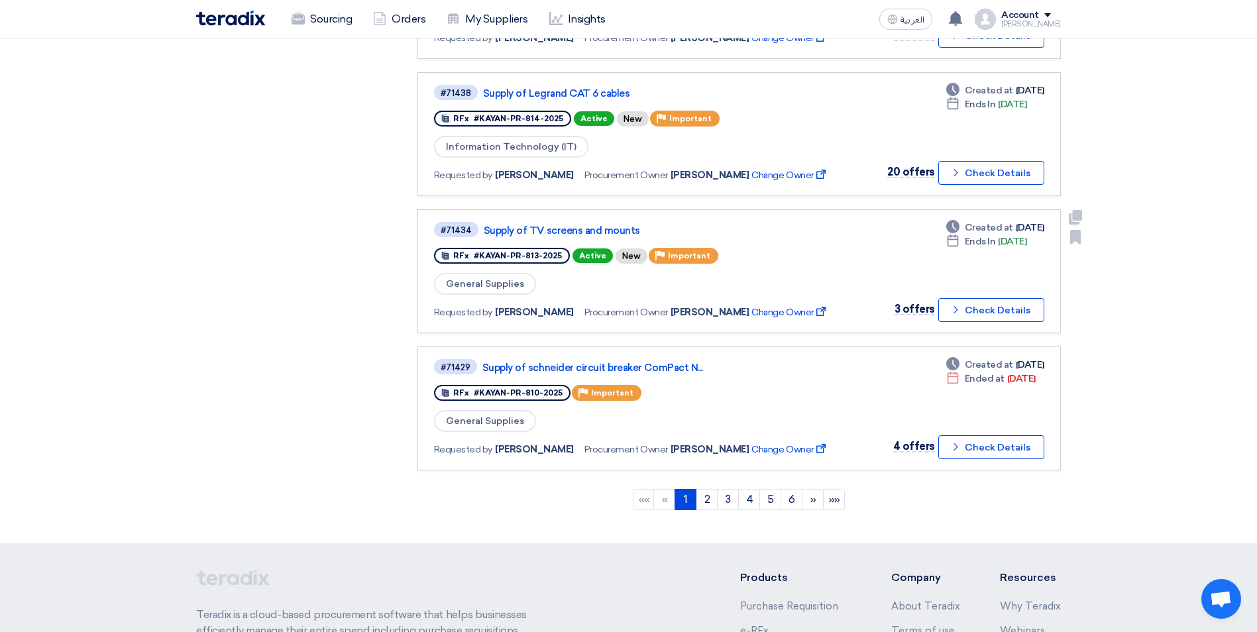
scroll to position [1060, 0]
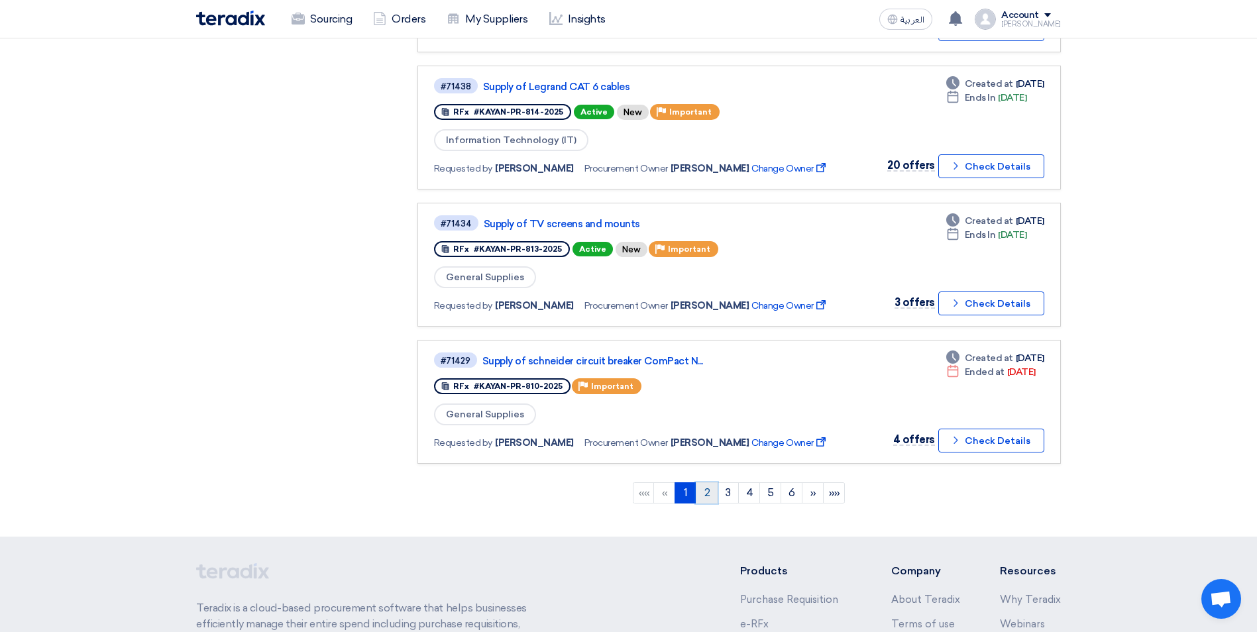
click at [709, 499] on link "2" at bounding box center [707, 492] width 22 height 21
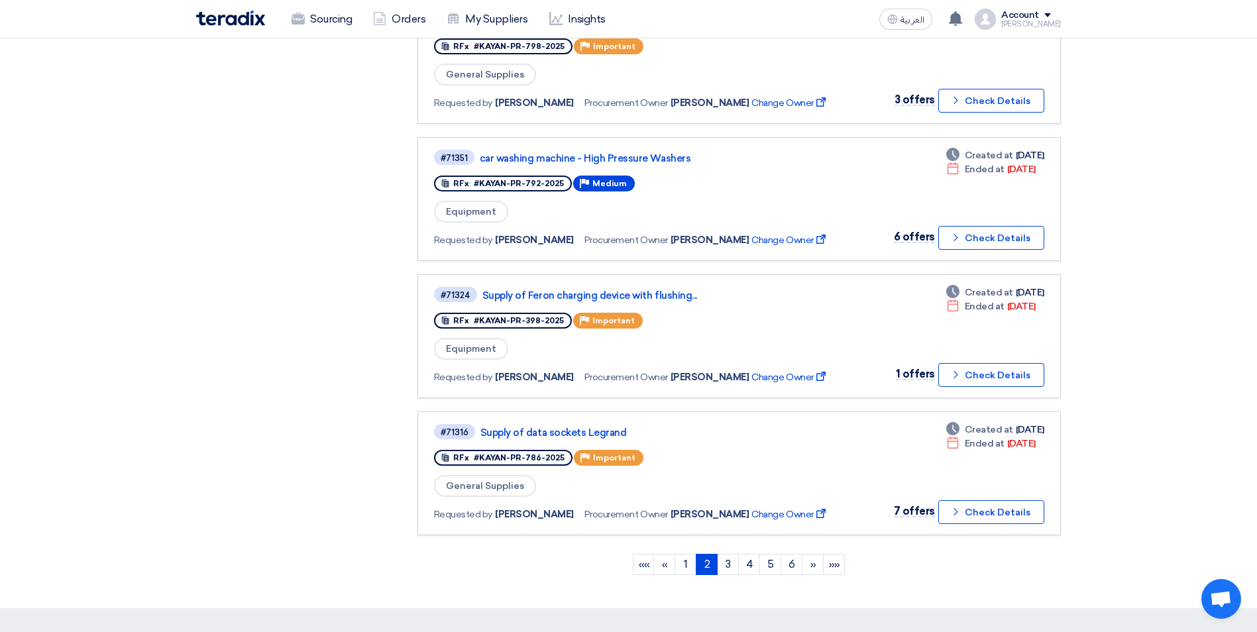
scroll to position [994, 0]
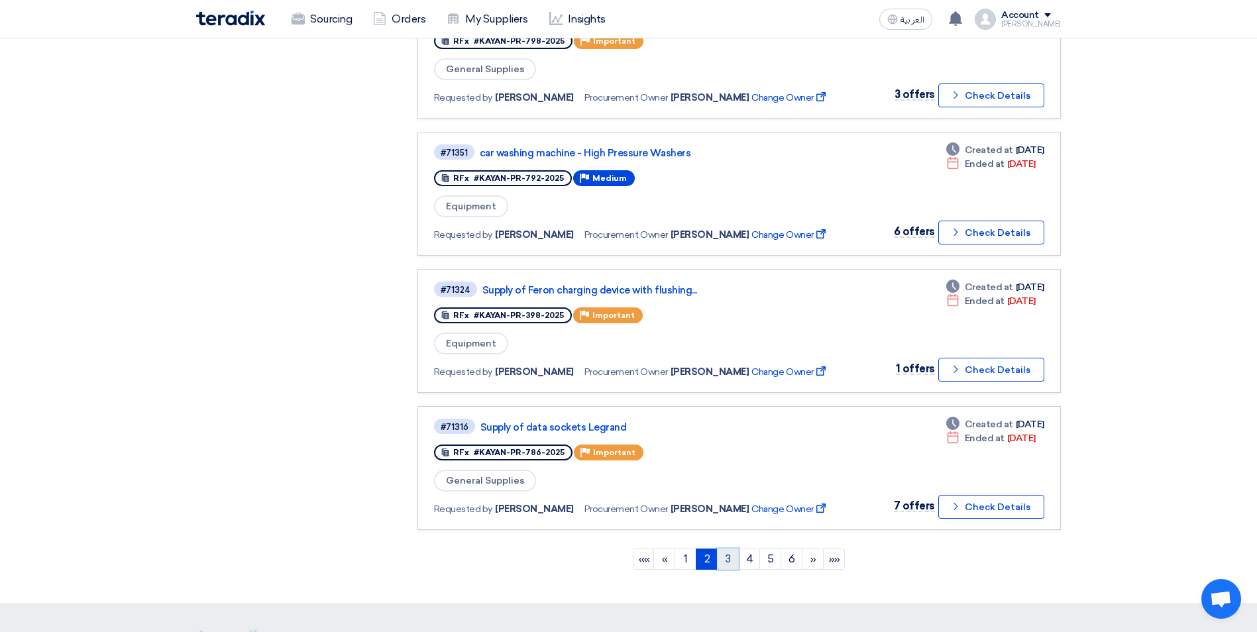
click at [731, 556] on link "3" at bounding box center [728, 558] width 22 height 21
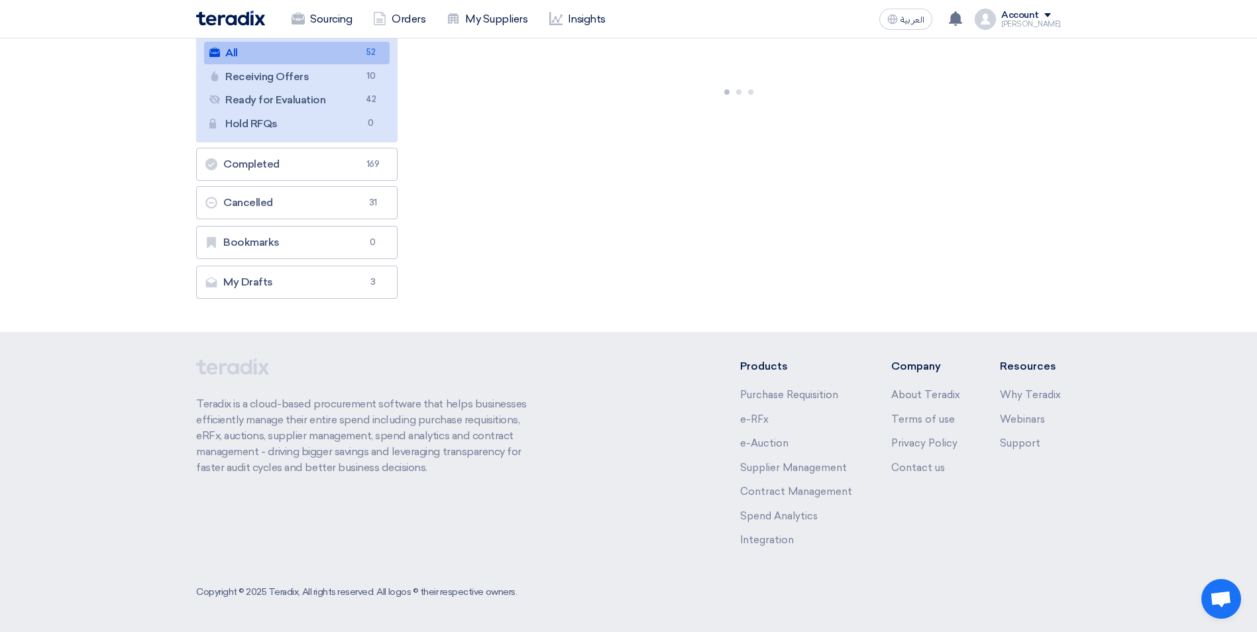
scroll to position [0, 0]
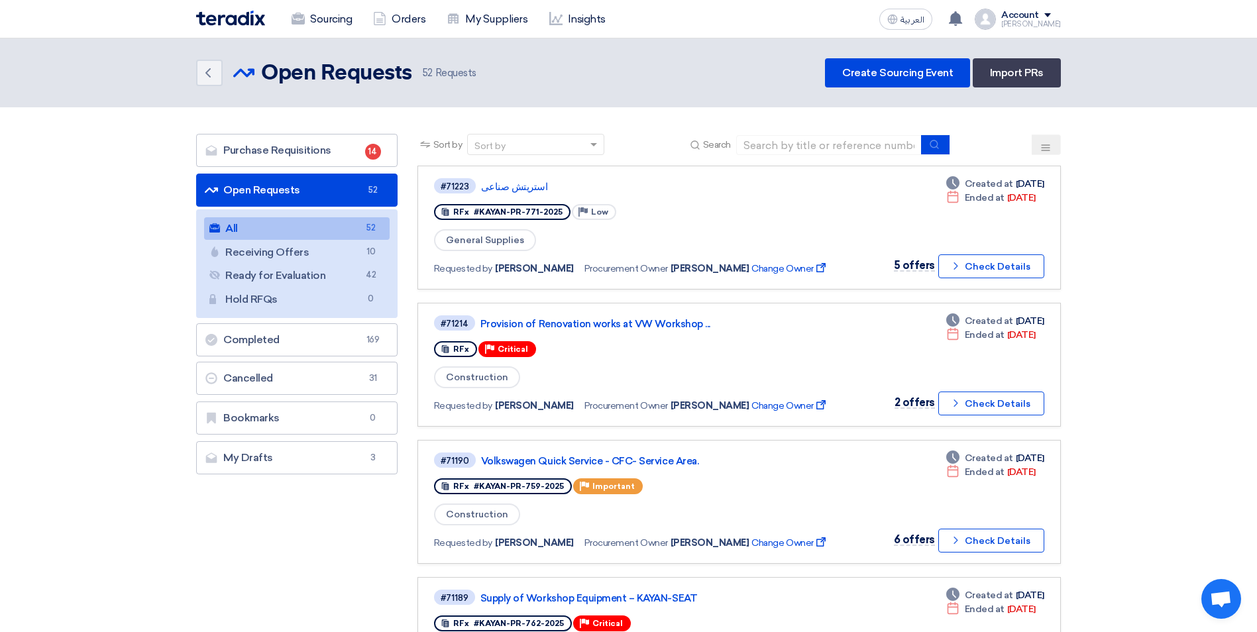
click at [1050, 142] on icon at bounding box center [1045, 147] width 11 height 11
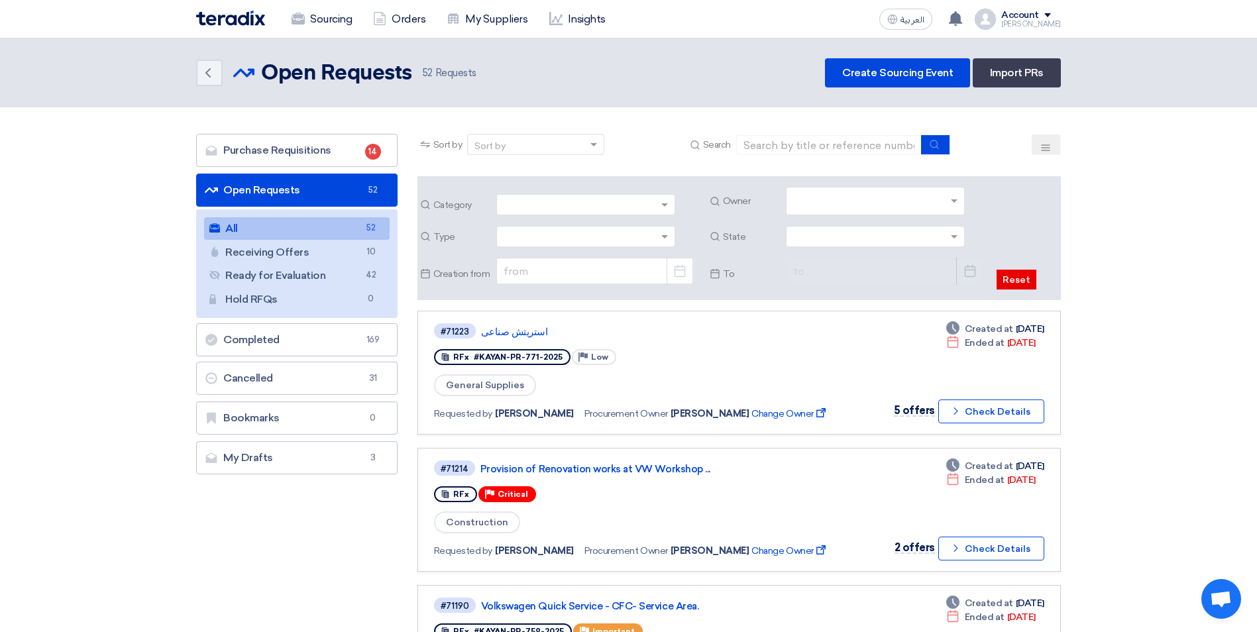
click at [951, 205] on input "text" at bounding box center [877, 202] width 168 height 22
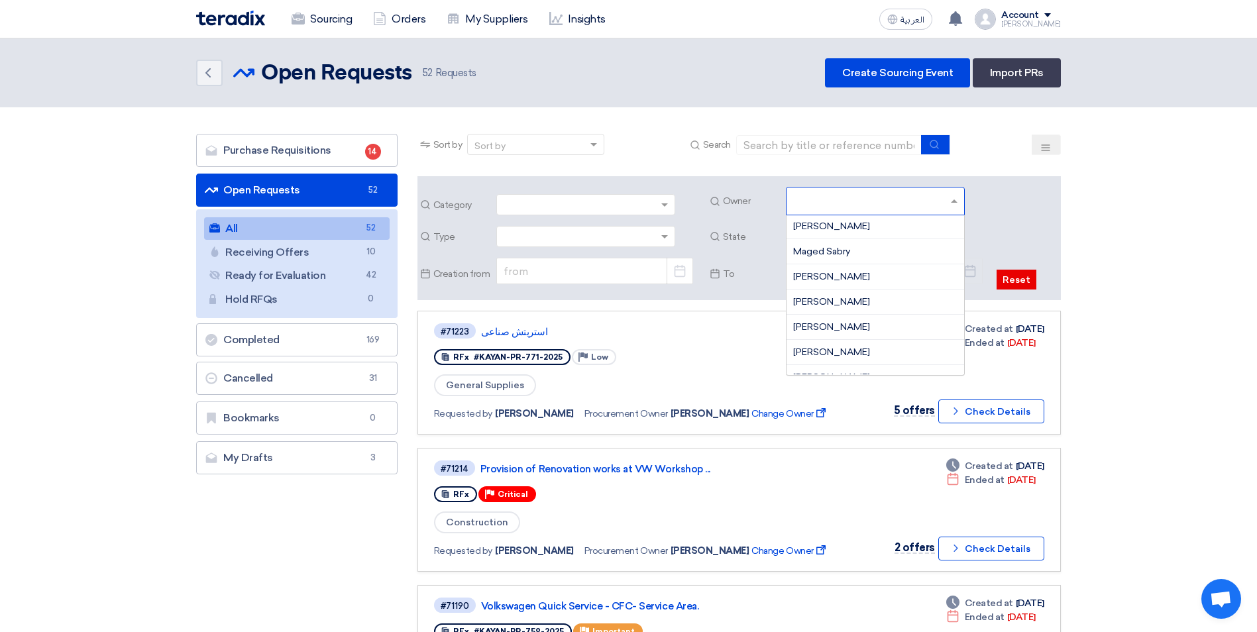
scroll to position [199, 0]
click at [860, 277] on span "Mohamed Saudi" at bounding box center [831, 280] width 77 height 11
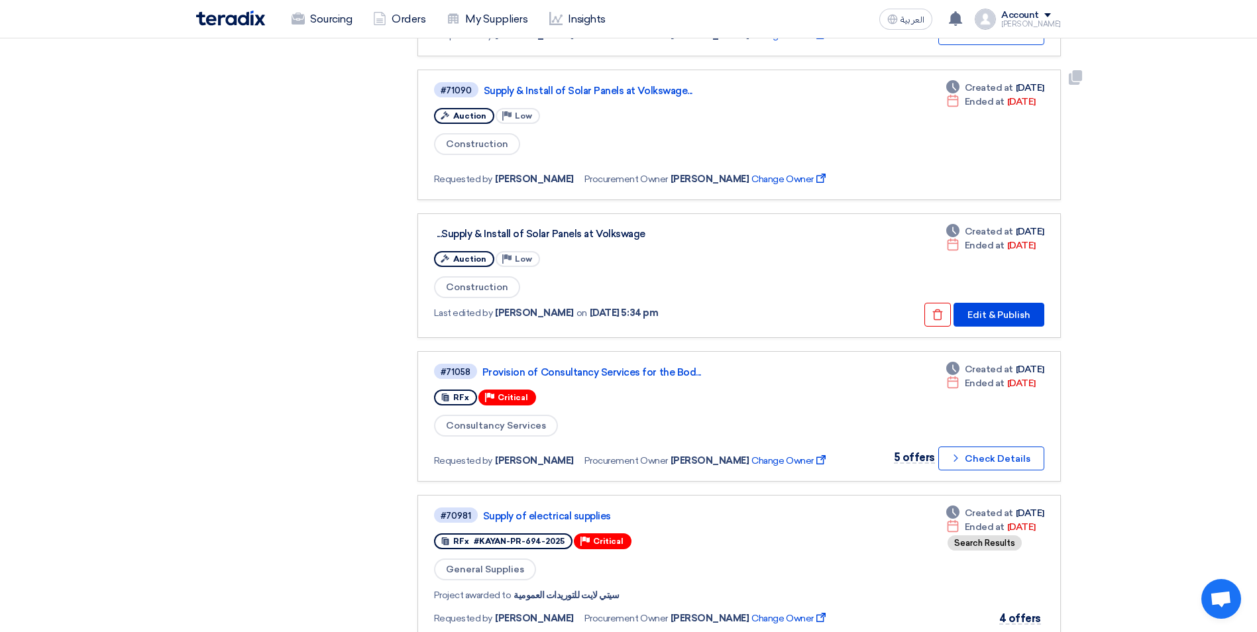
scroll to position [530, 0]
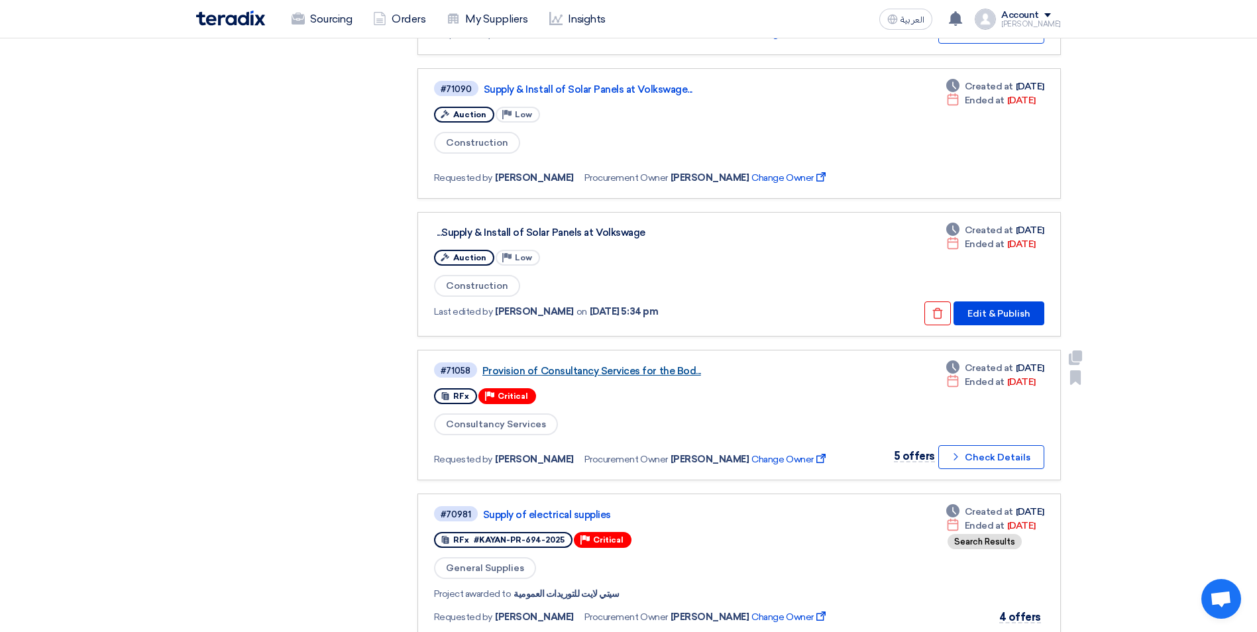
click at [630, 375] on link "Provision of Consultancy Services for the Bod..." at bounding box center [647, 371] width 331 height 12
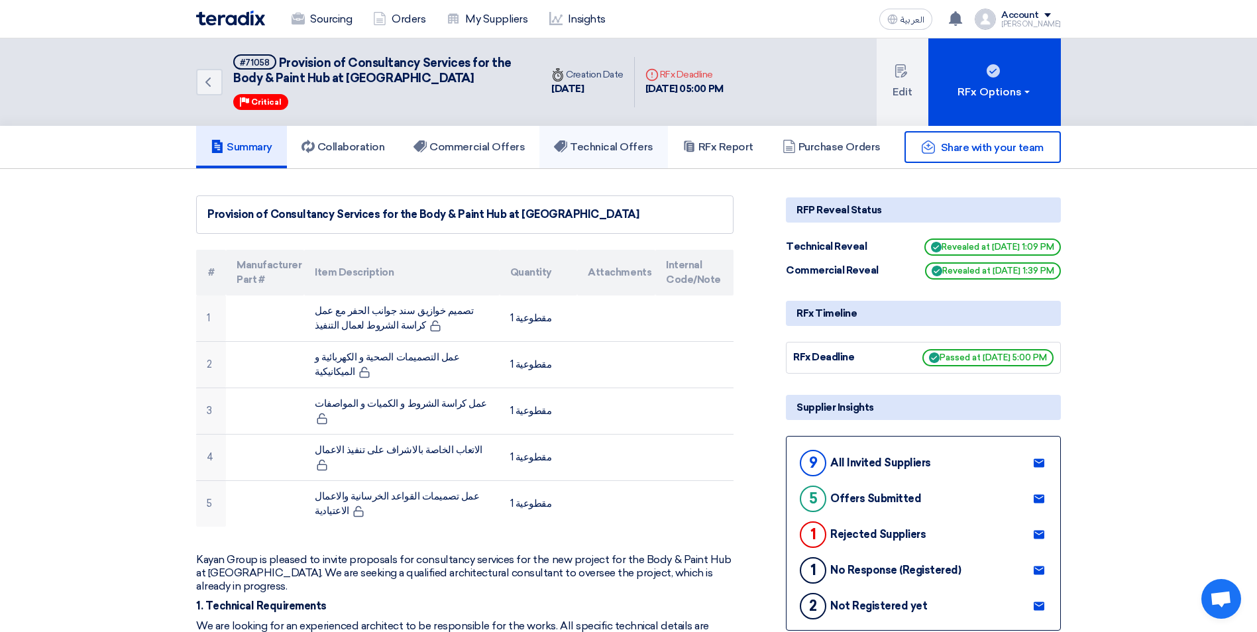
drag, startPoint x: 588, startPoint y: 152, endPoint x: 582, endPoint y: 156, distance: 6.8
click at [588, 152] on h5 "Technical Offers" at bounding box center [603, 146] width 99 height 13
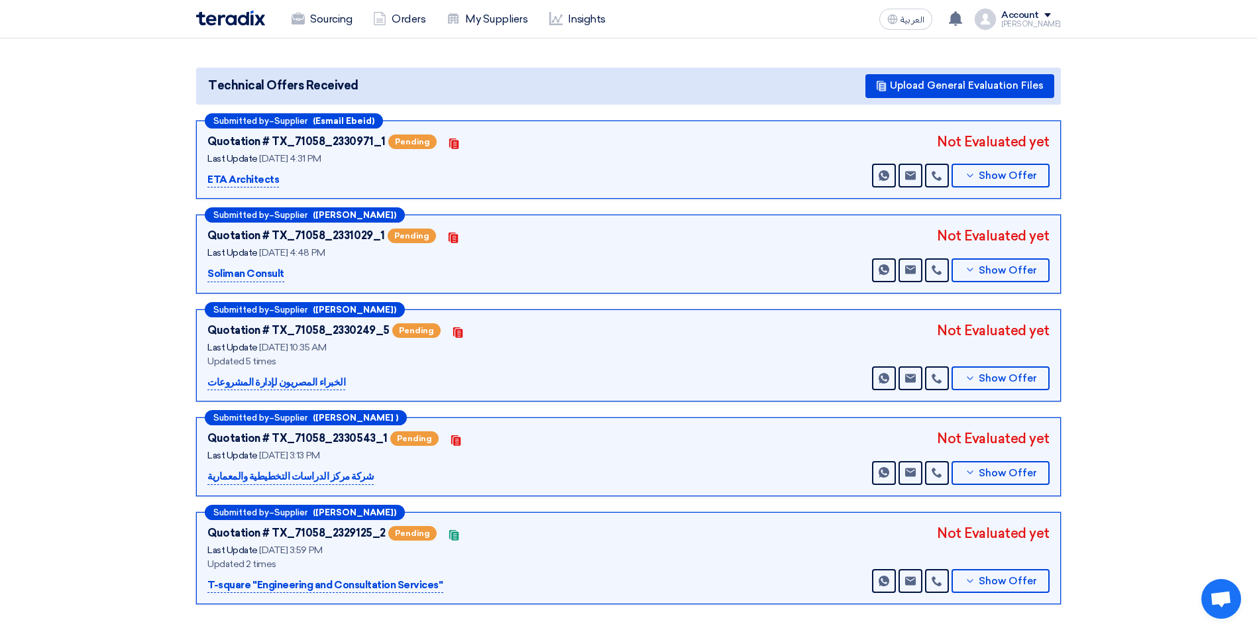
scroll to position [132, 0]
click at [984, 375] on span "Show Offer" at bounding box center [1007, 379] width 58 height 10
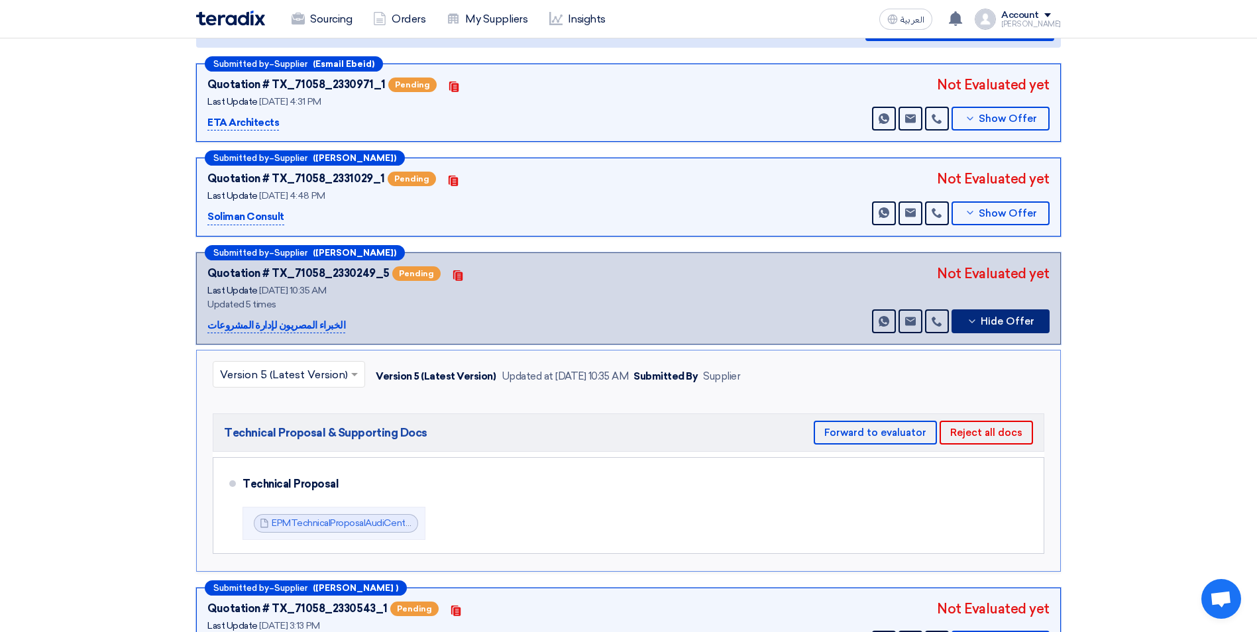
scroll to position [265, 0]
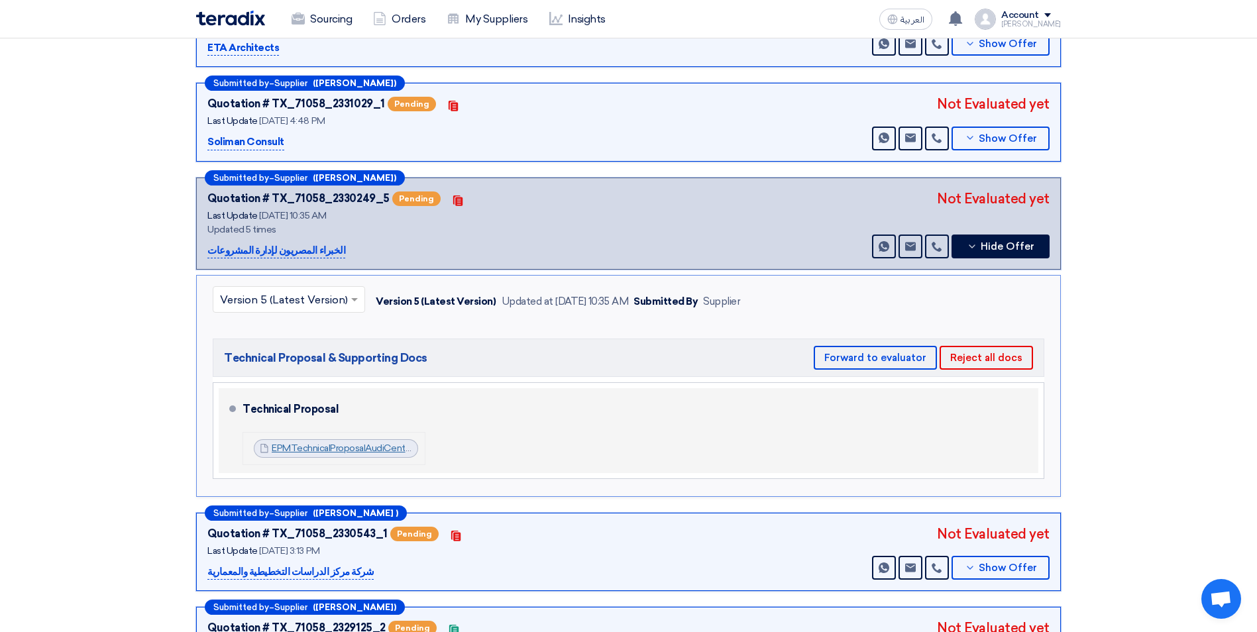
click at [384, 449] on link "EPMTechnicalProposalAudiCenterAburawashCairo_1756119068684.pdf" at bounding box center [419, 447] width 295 height 11
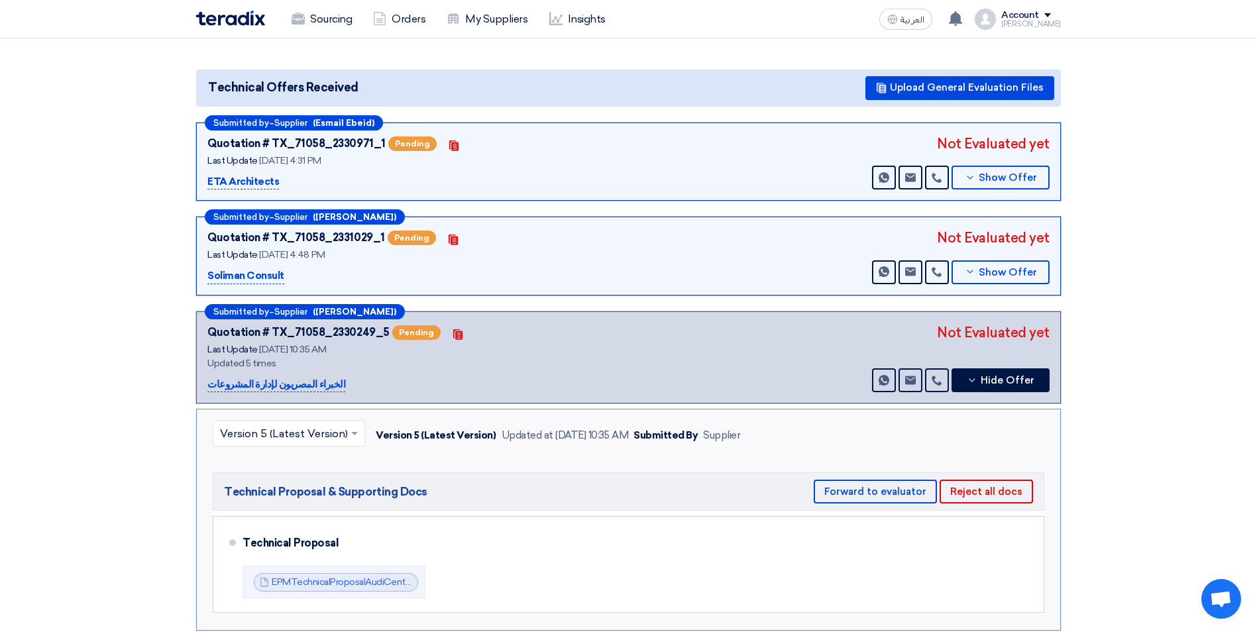
scroll to position [132, 0]
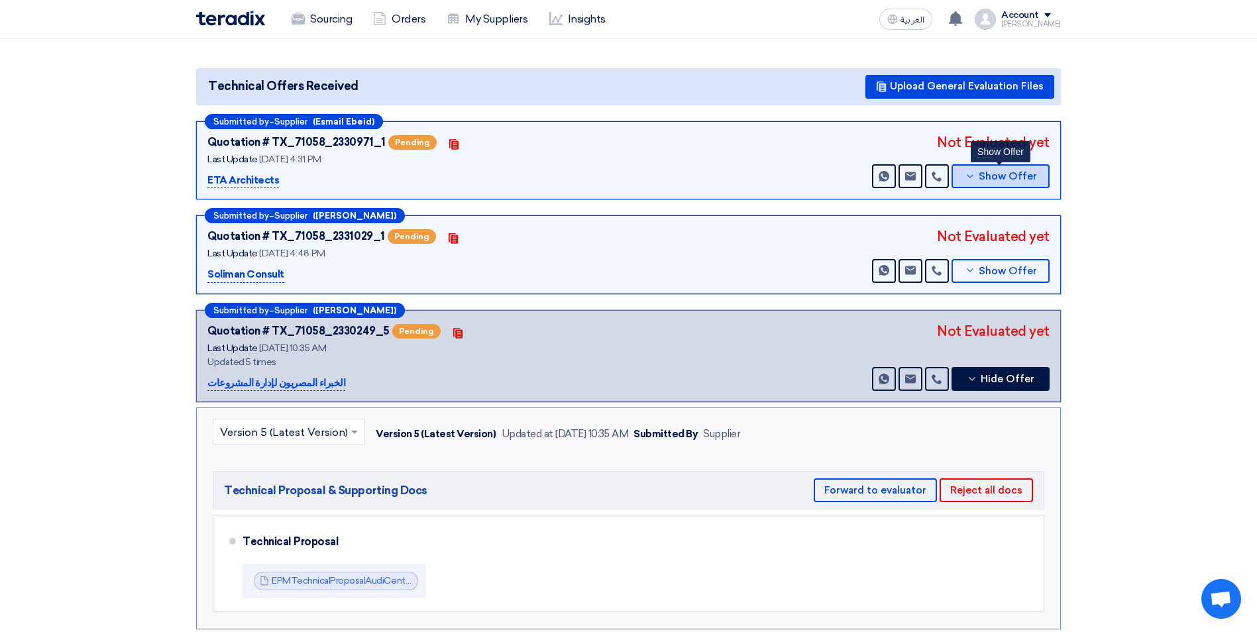
click at [1029, 183] on button "Show Offer" at bounding box center [1000, 176] width 98 height 24
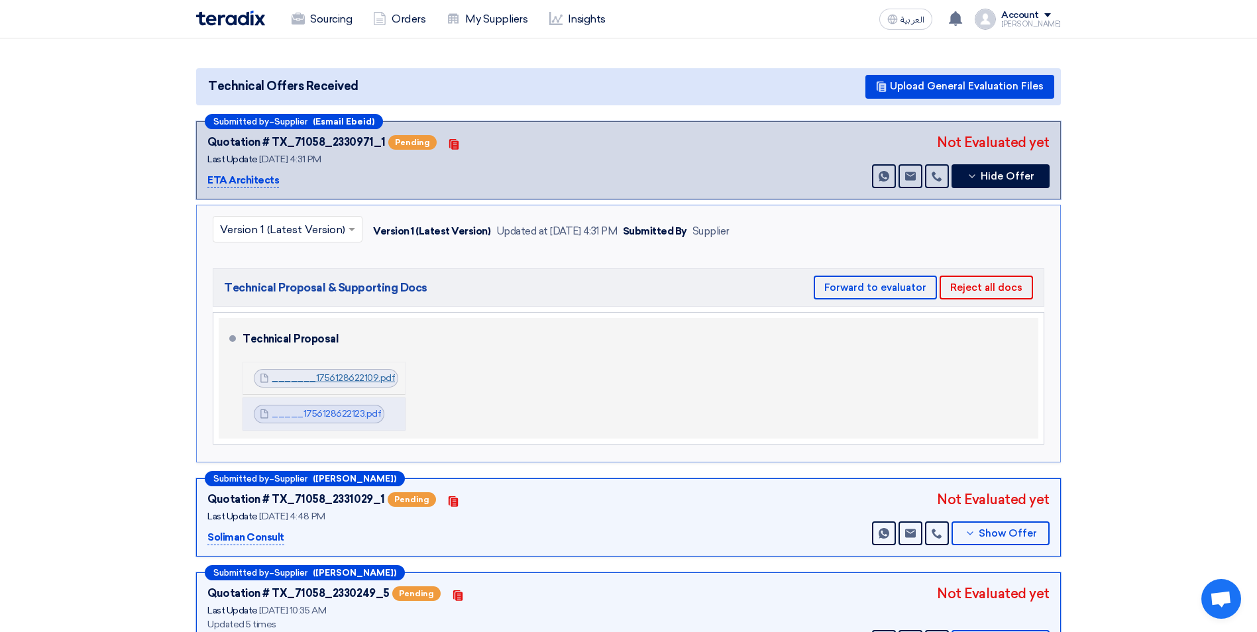
click at [335, 375] on link "_______1756128622109.pdf" at bounding box center [333, 377] width 123 height 11
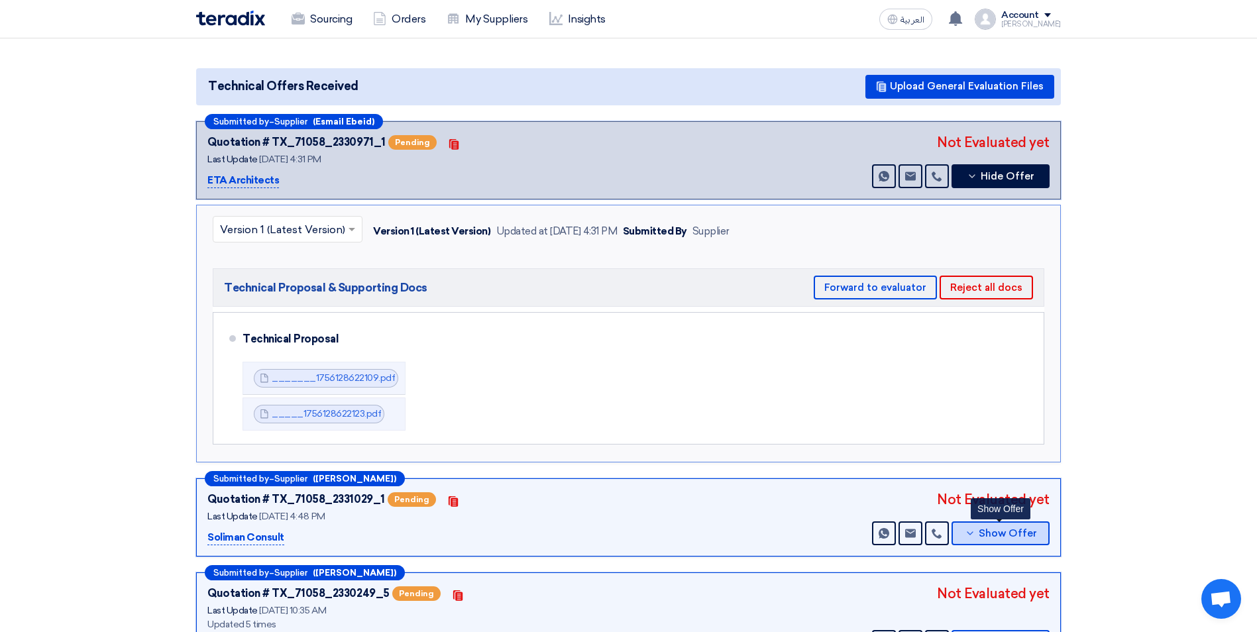
click at [1012, 541] on button "Show Offer" at bounding box center [1000, 533] width 98 height 24
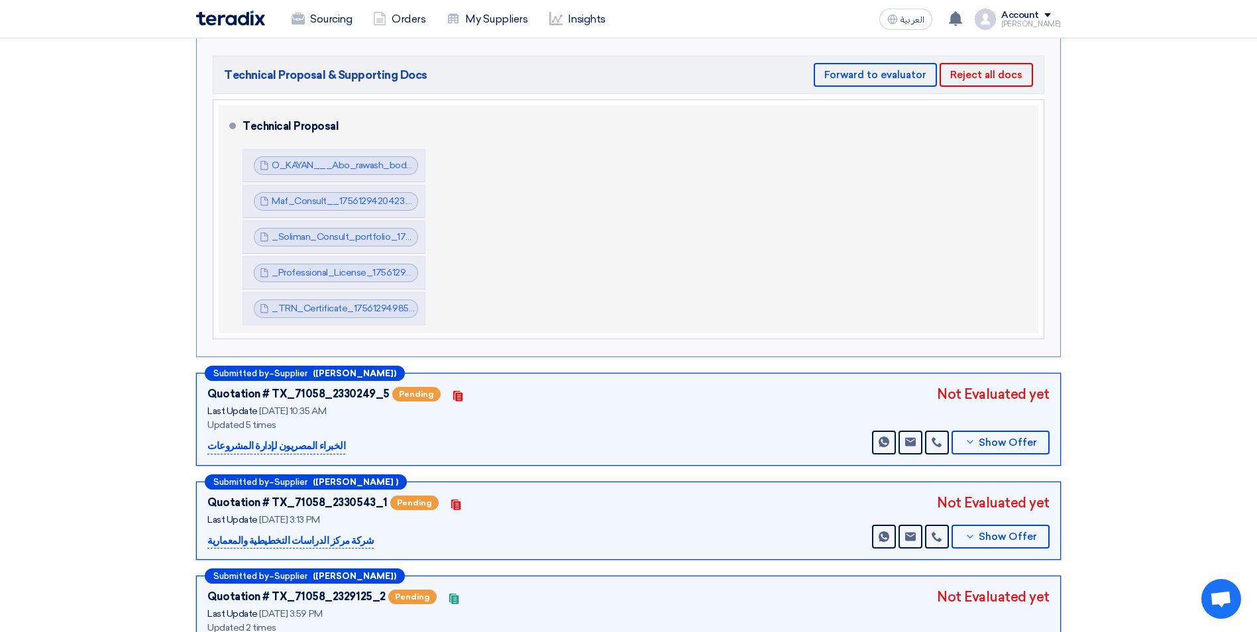
scroll to position [464, 0]
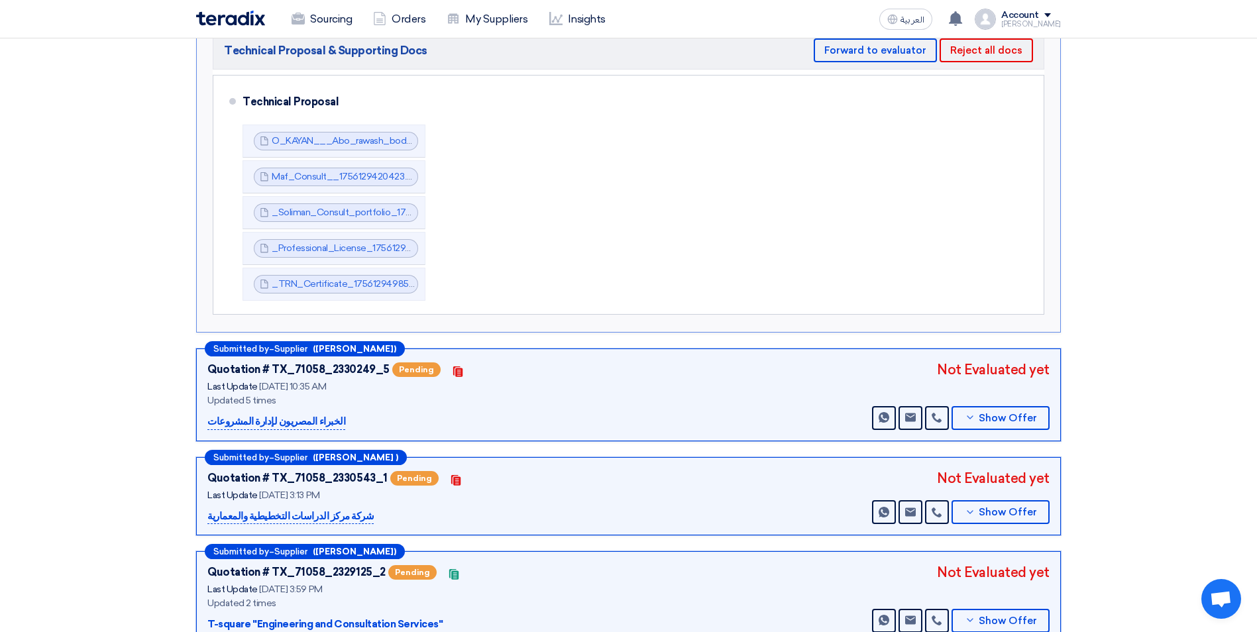
click at [235, 19] on img at bounding box center [230, 18] width 69 height 15
